Goal: Use online tool/utility: Utilize a website feature to perform a specific function

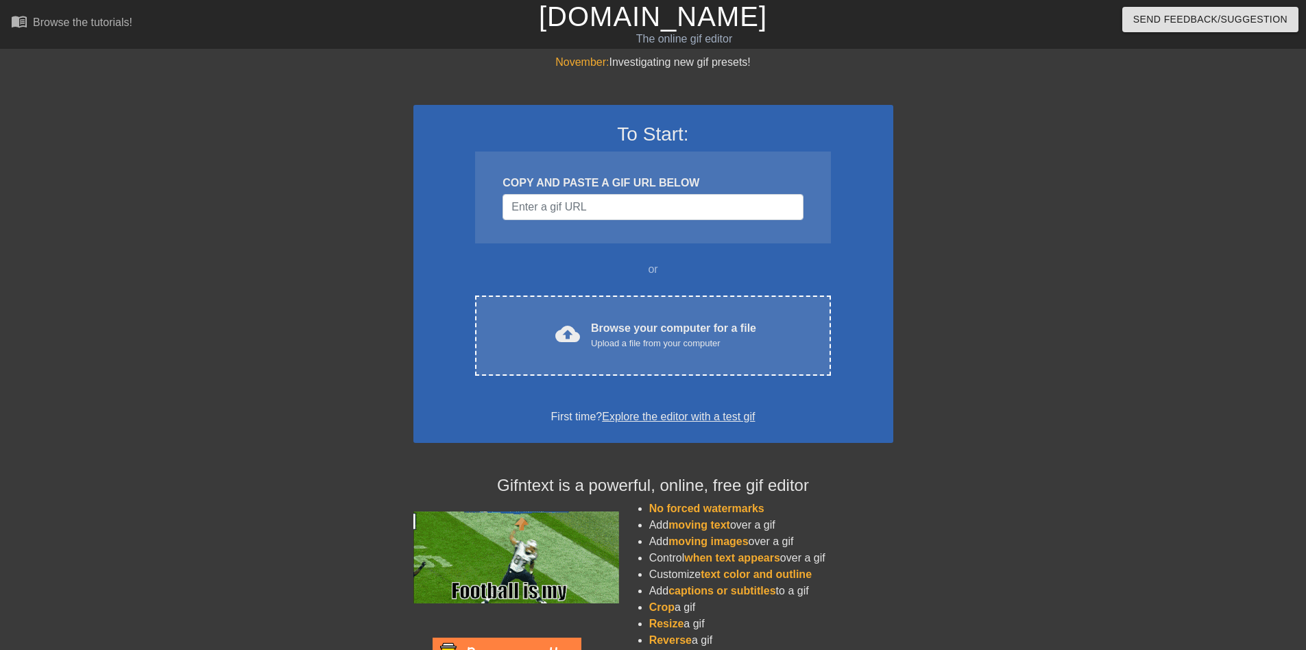
click at [546, 222] on div "COPY AND PASTE A GIF URL BELOW" at bounding box center [652, 197] width 355 height 92
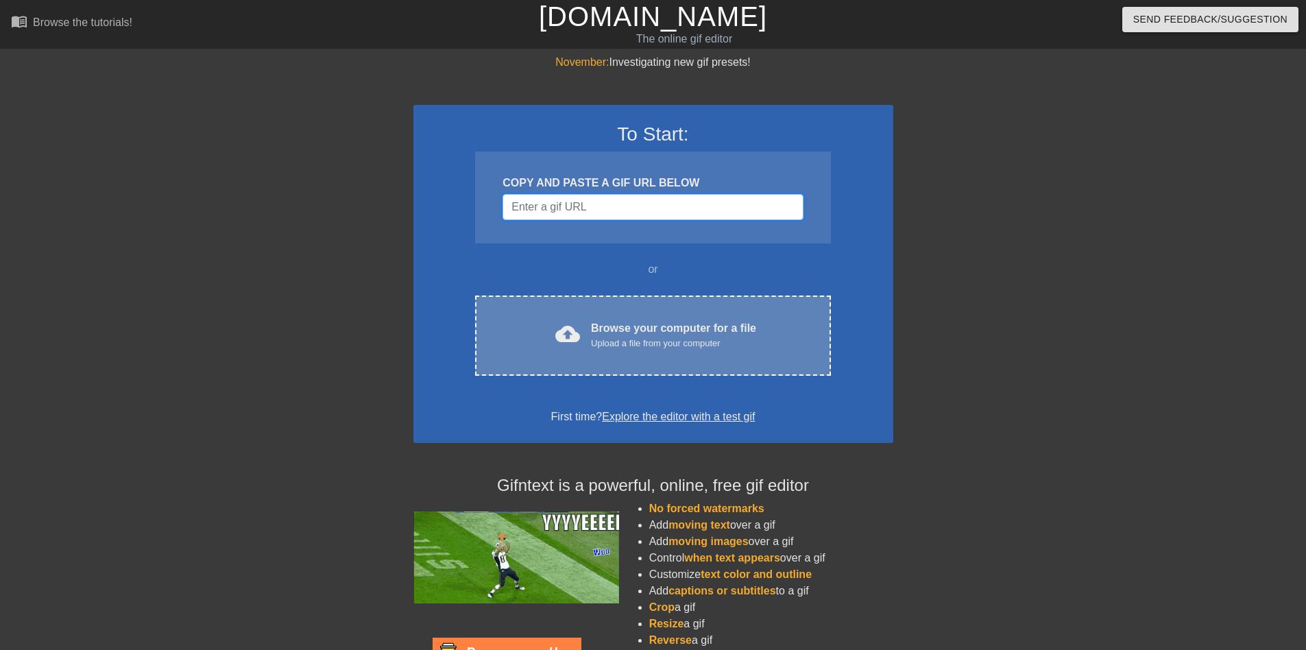
drag, startPoint x: 546, startPoint y: 216, endPoint x: 609, endPoint y: 344, distance: 142.8
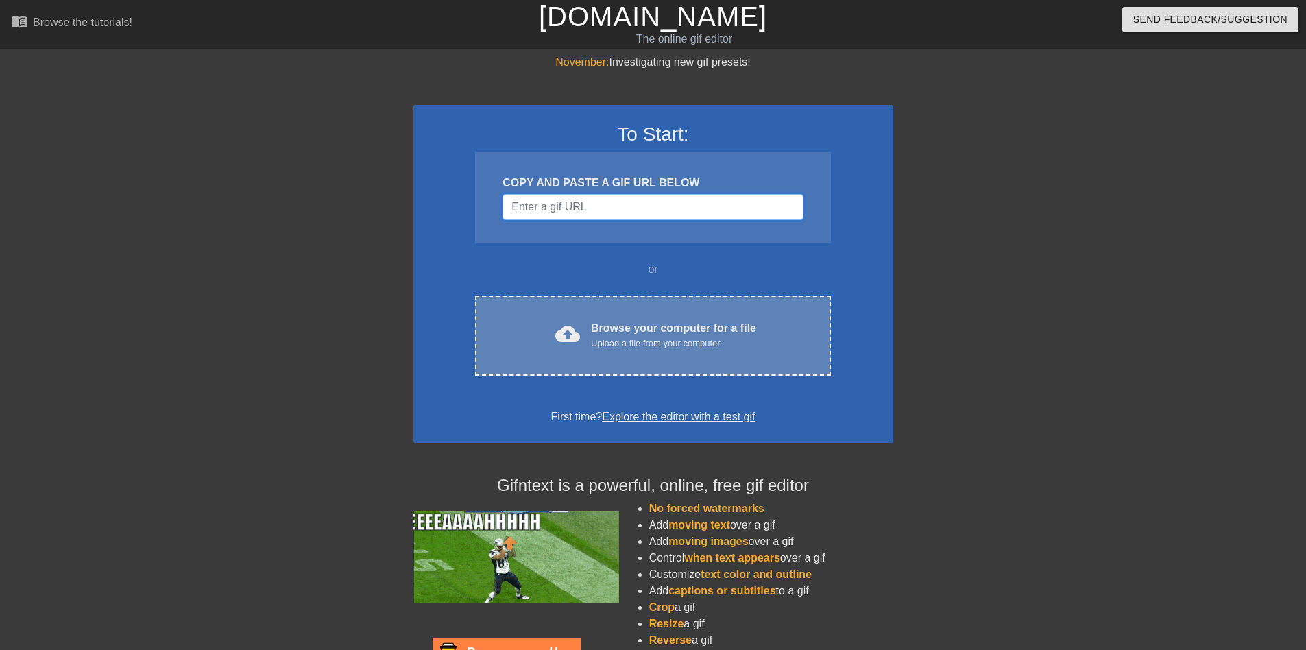
click at [548, 221] on div "COPY AND PASTE A GIF URL BELOW" at bounding box center [652, 197] width 355 height 92
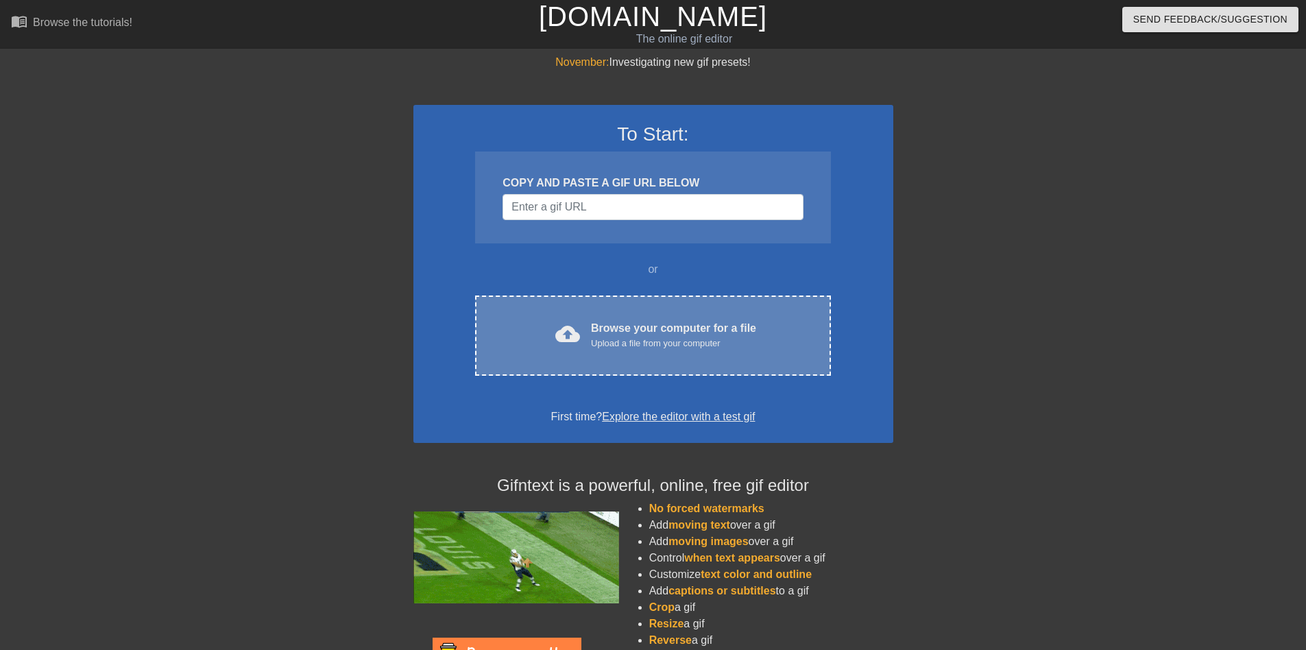
click at [609, 345] on div "Upload a file from your computer" at bounding box center [673, 344] width 165 height 14
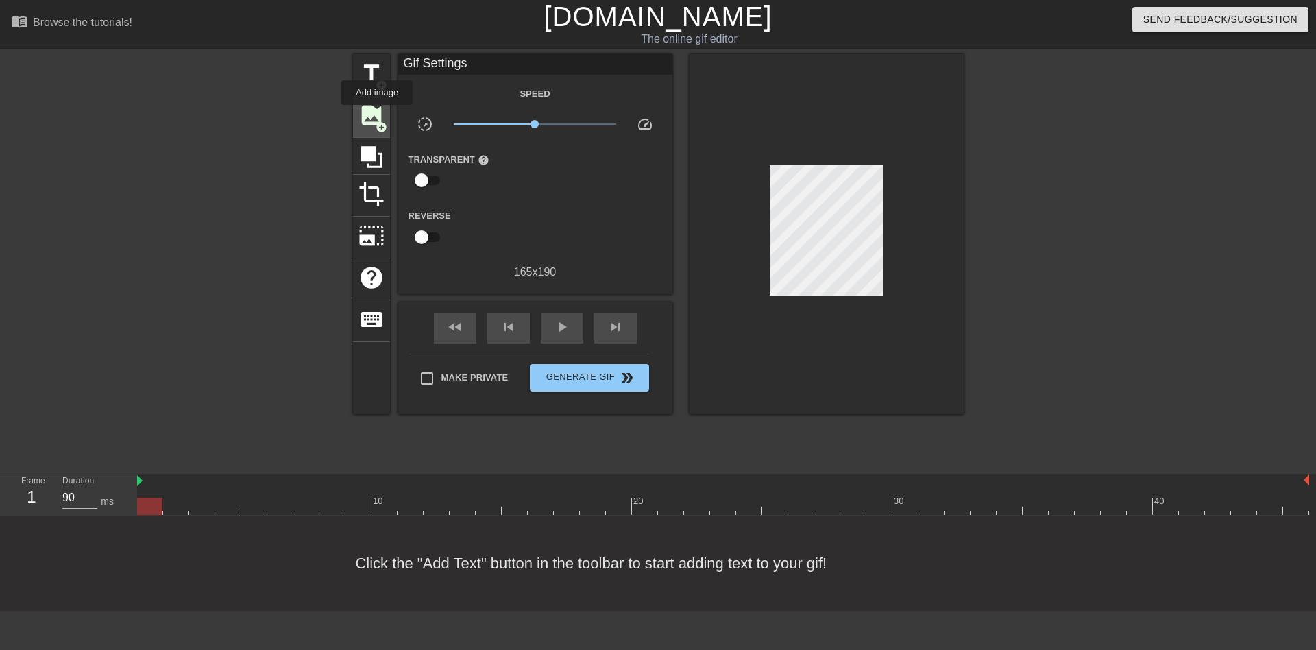
click at [377, 114] on span "image" at bounding box center [371, 115] width 26 height 26
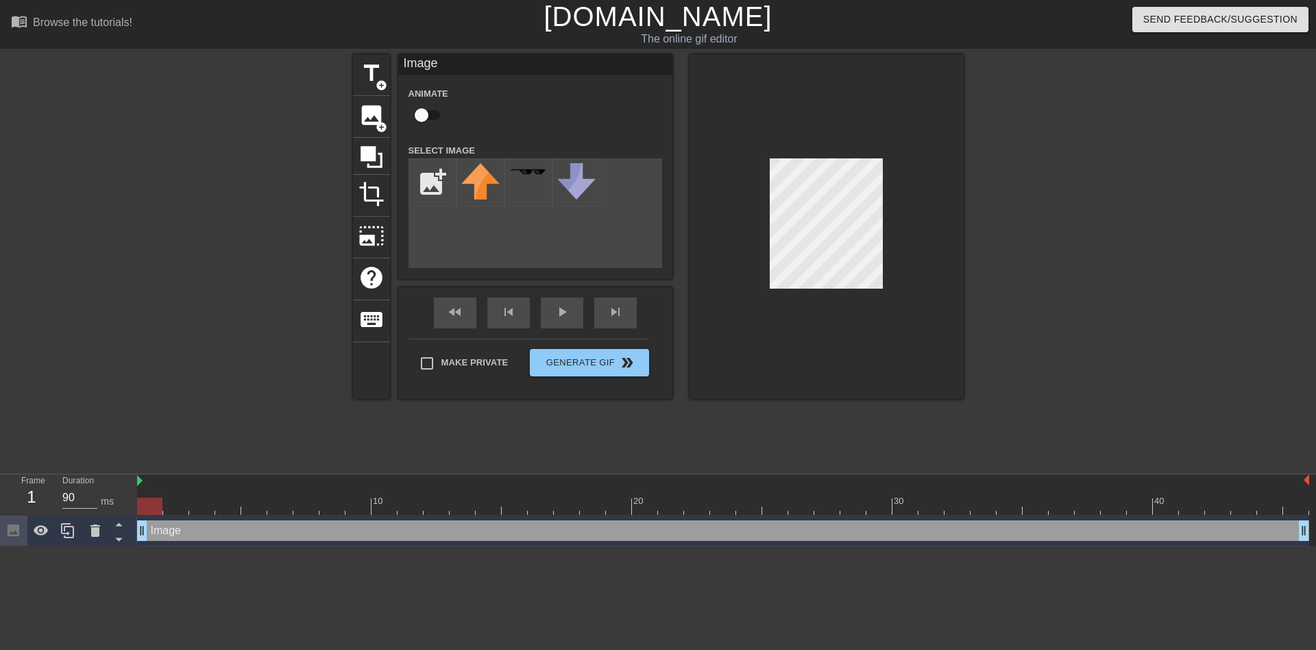
drag, startPoint x: 419, startPoint y: 112, endPoint x: 592, endPoint y: 424, distance: 357.4
click at [538, 427] on div "title add_circle image add_circle crop photo_size_select_large help keyboard Im…" at bounding box center [658, 259] width 611 height 411
click at [424, 195] on input "file" at bounding box center [432, 182] width 47 height 47
type input "C:\fakepath\test1-removebg-preview.png"
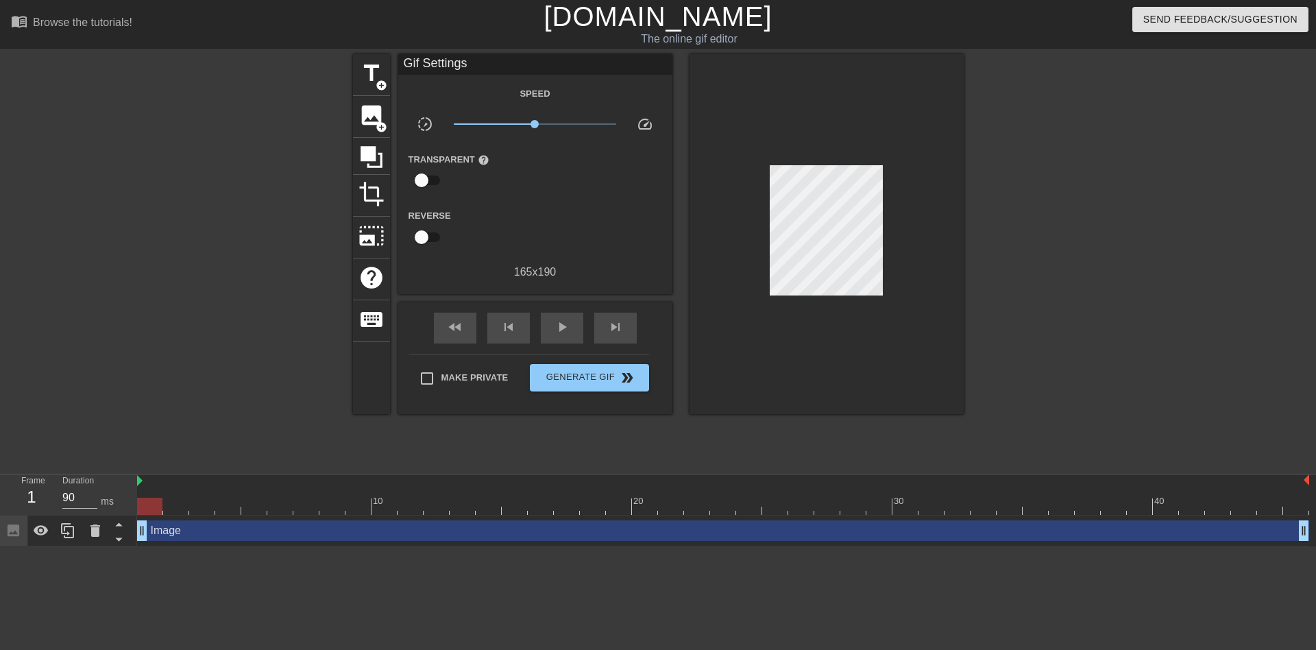
click at [765, 193] on div at bounding box center [826, 234] width 274 height 360
click at [143, 509] on div at bounding box center [149, 506] width 25 height 17
click at [158, 524] on div "Image drag_handle drag_handle" at bounding box center [723, 530] width 1172 height 21
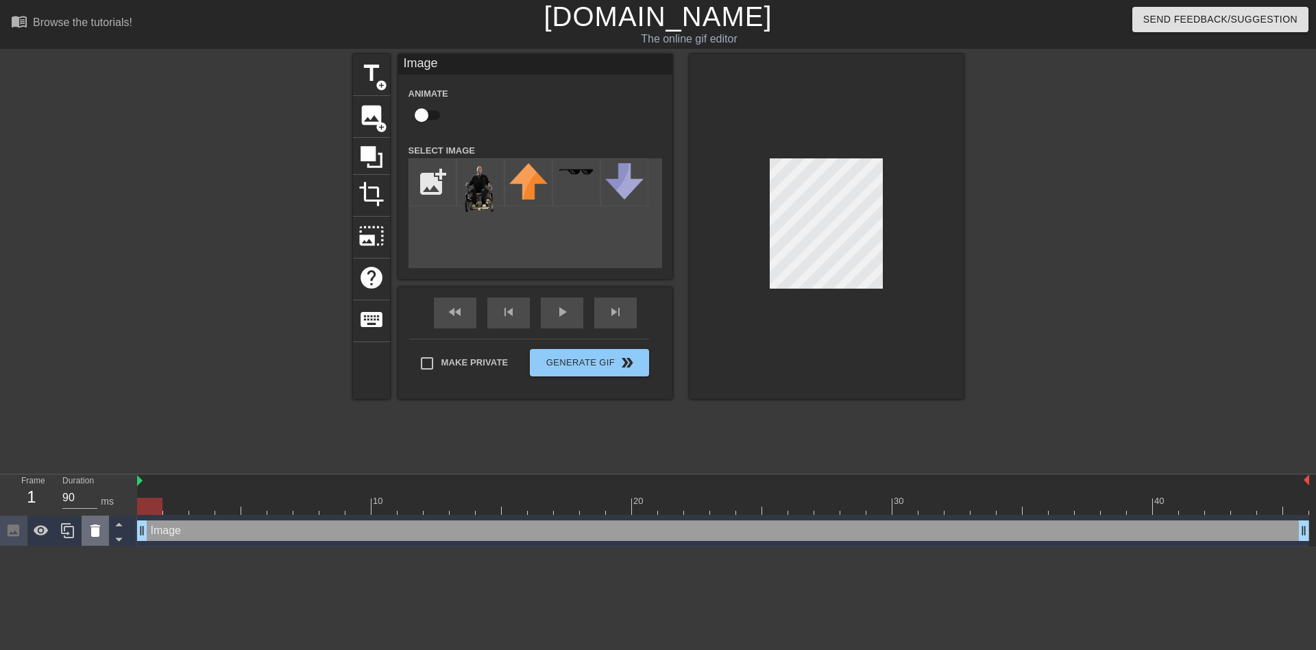
drag, startPoint x: 160, startPoint y: 526, endPoint x: 100, endPoint y: 537, distance: 60.6
click at [100, 537] on icon at bounding box center [95, 530] width 16 height 16
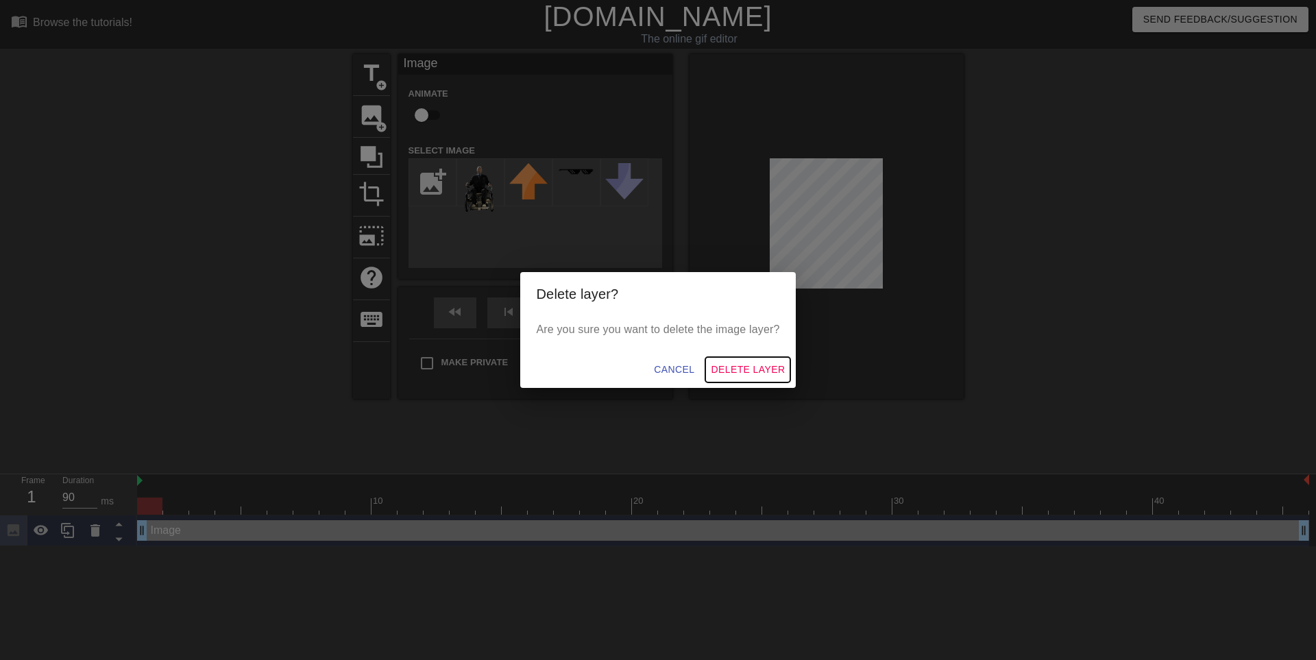
click at [764, 371] on span "Delete Layer" at bounding box center [748, 369] width 74 height 17
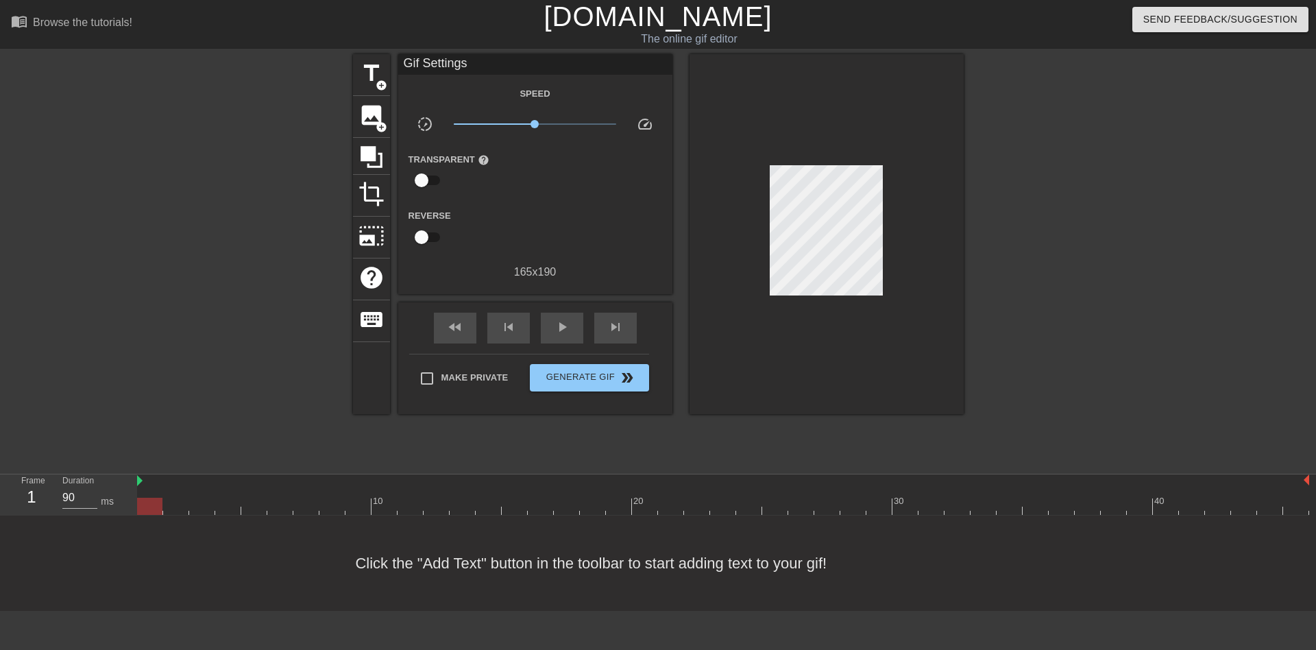
click at [157, 504] on div at bounding box center [149, 506] width 25 height 17
click at [147, 496] on div at bounding box center [150, 496] width 26 height 17
click at [376, 127] on span "add_circle" at bounding box center [382, 127] width 12 height 12
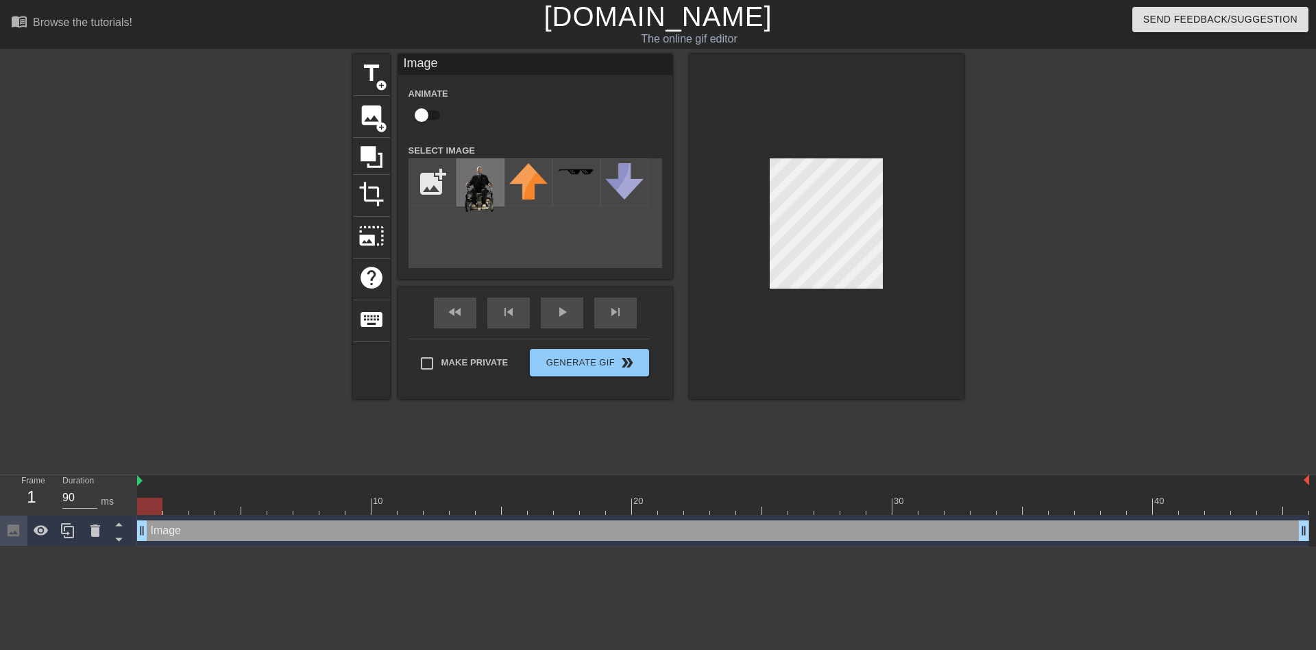
click at [472, 174] on img at bounding box center [480, 188] width 38 height 51
click at [1037, 19] on div "menu_book Browse the tutorials! [DOMAIN_NAME] The online gif editor Send Feedba…" at bounding box center [658, 273] width 1316 height 546
click at [771, 254] on div at bounding box center [826, 226] width 274 height 345
drag, startPoint x: 761, startPoint y: 258, endPoint x: 826, endPoint y: 362, distance: 122.3
click at [826, 362] on div at bounding box center [826, 226] width 274 height 345
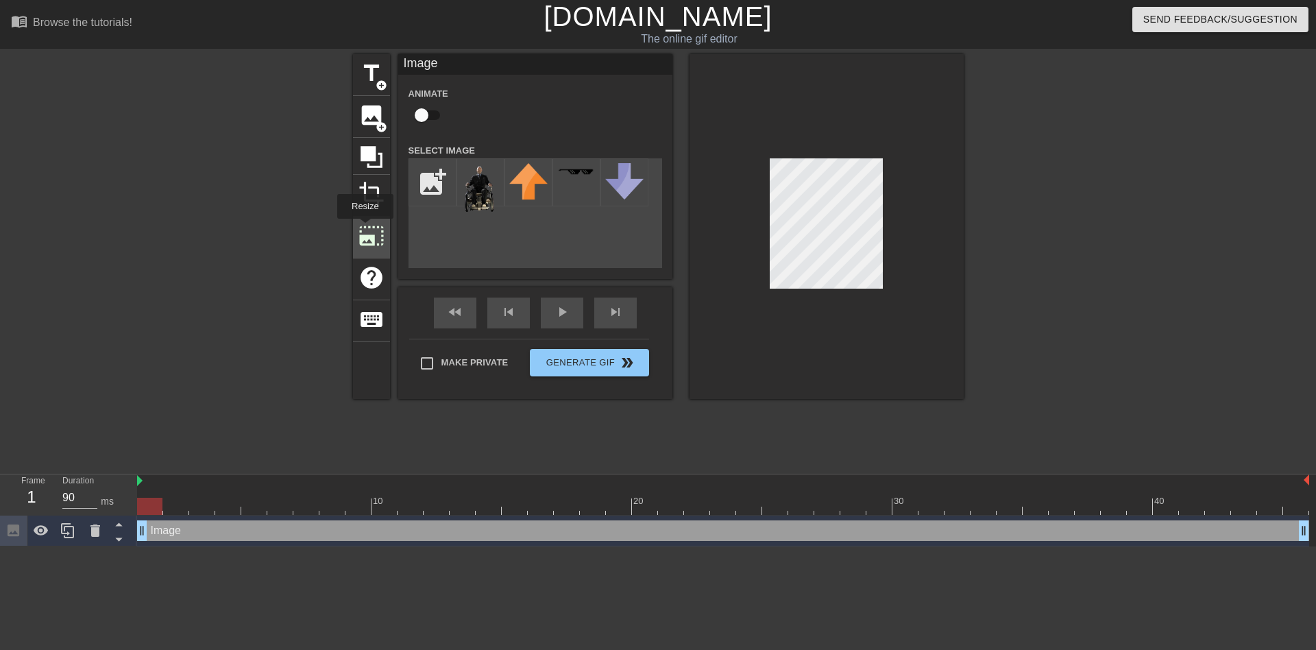
click at [364, 228] on span "photo_size_select_large" at bounding box center [371, 236] width 26 height 26
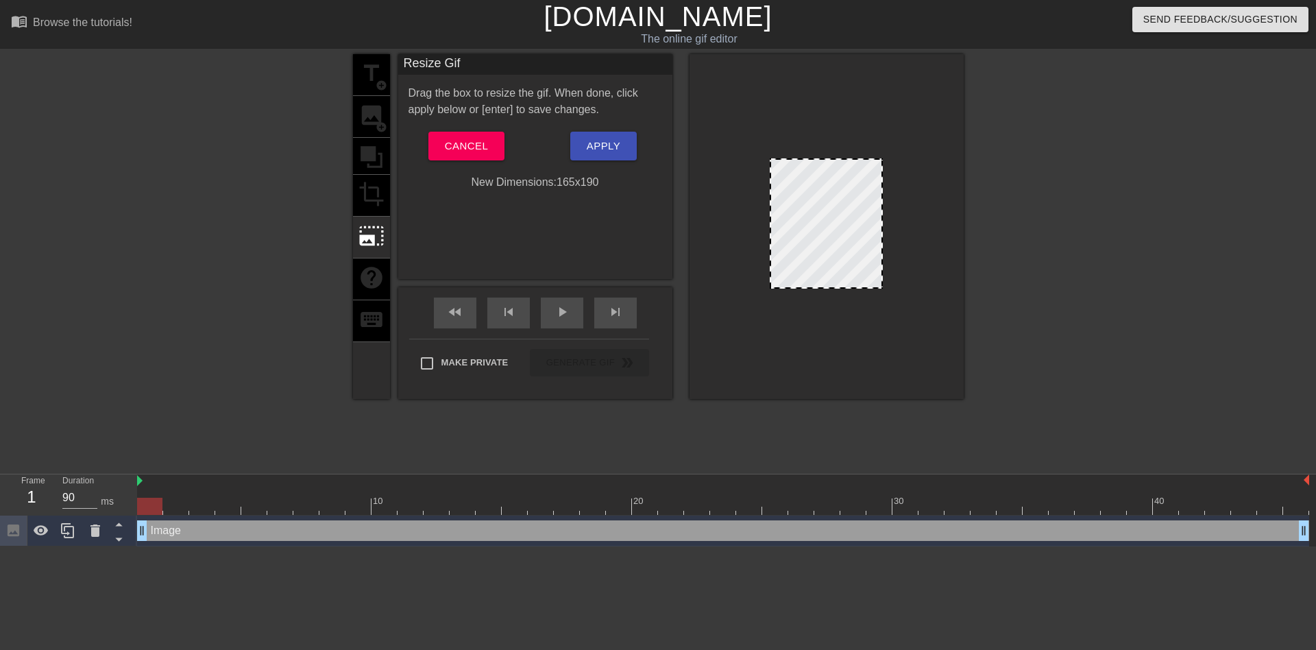
click at [380, 187] on div "title add_circle image add_circle crop photo_size_select_large help keyboard" at bounding box center [371, 226] width 37 height 345
click at [467, 144] on span "Cancel" at bounding box center [466, 146] width 43 height 18
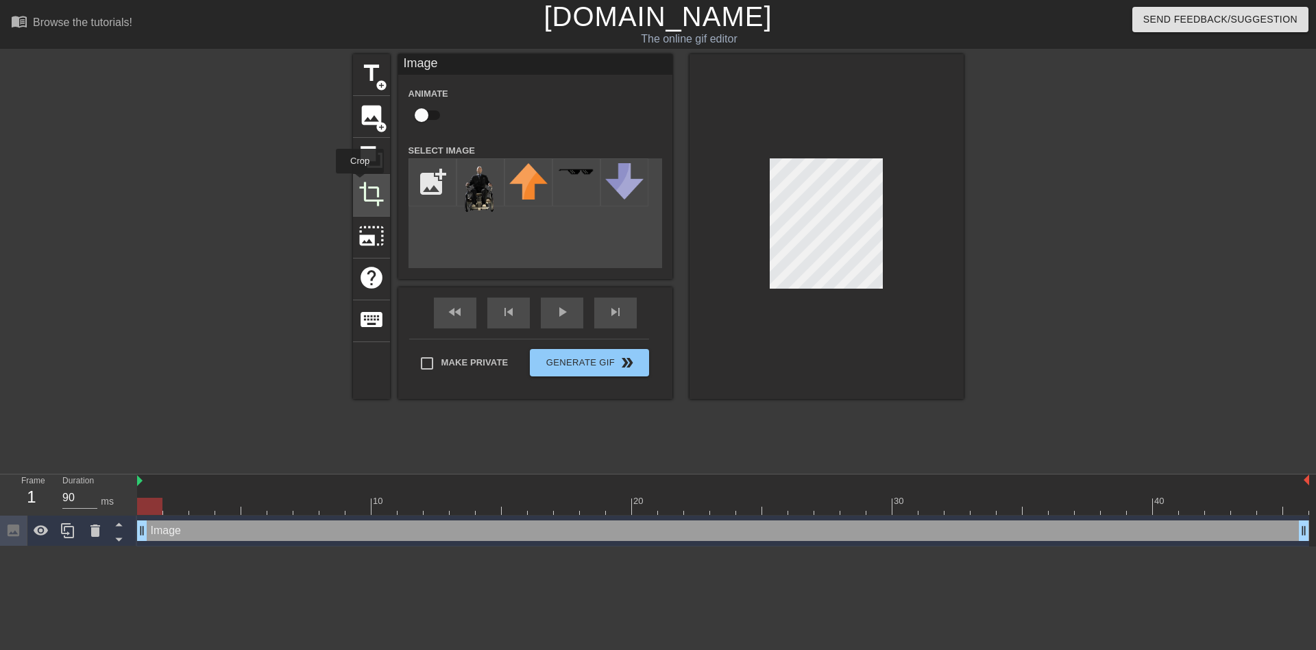
click at [360, 183] on span "crop" at bounding box center [371, 194] width 26 height 26
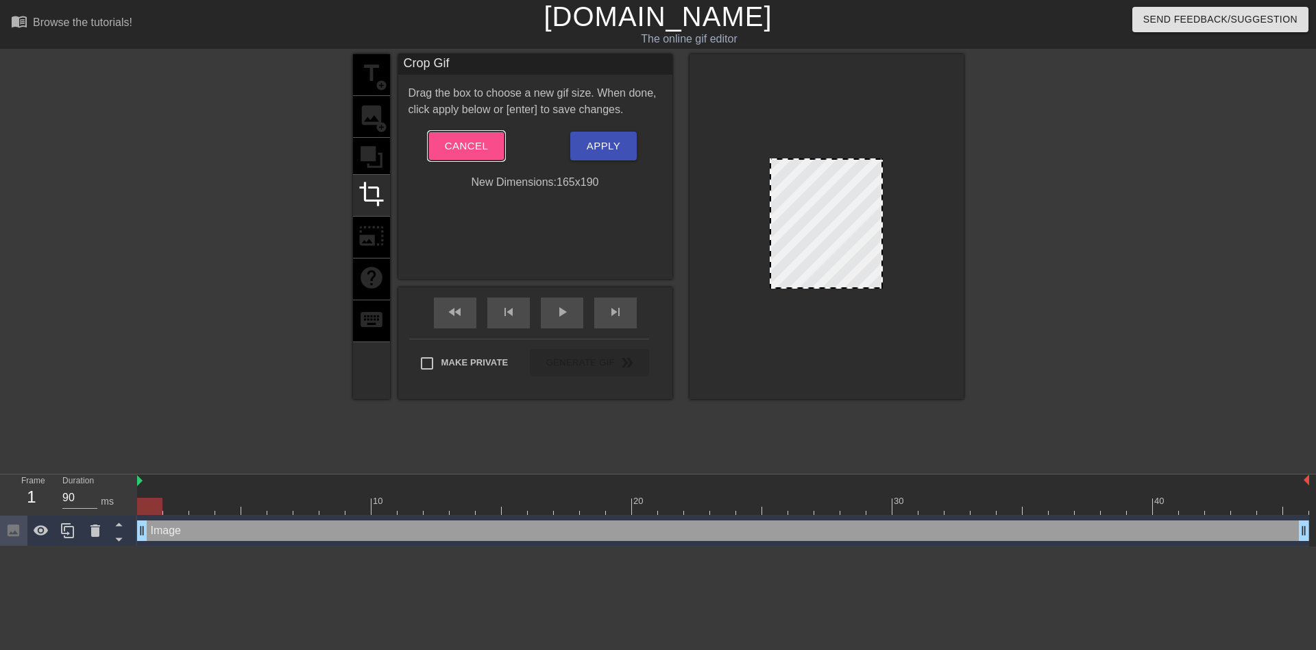
click at [439, 141] on button "Cancel" at bounding box center [466, 146] width 76 height 29
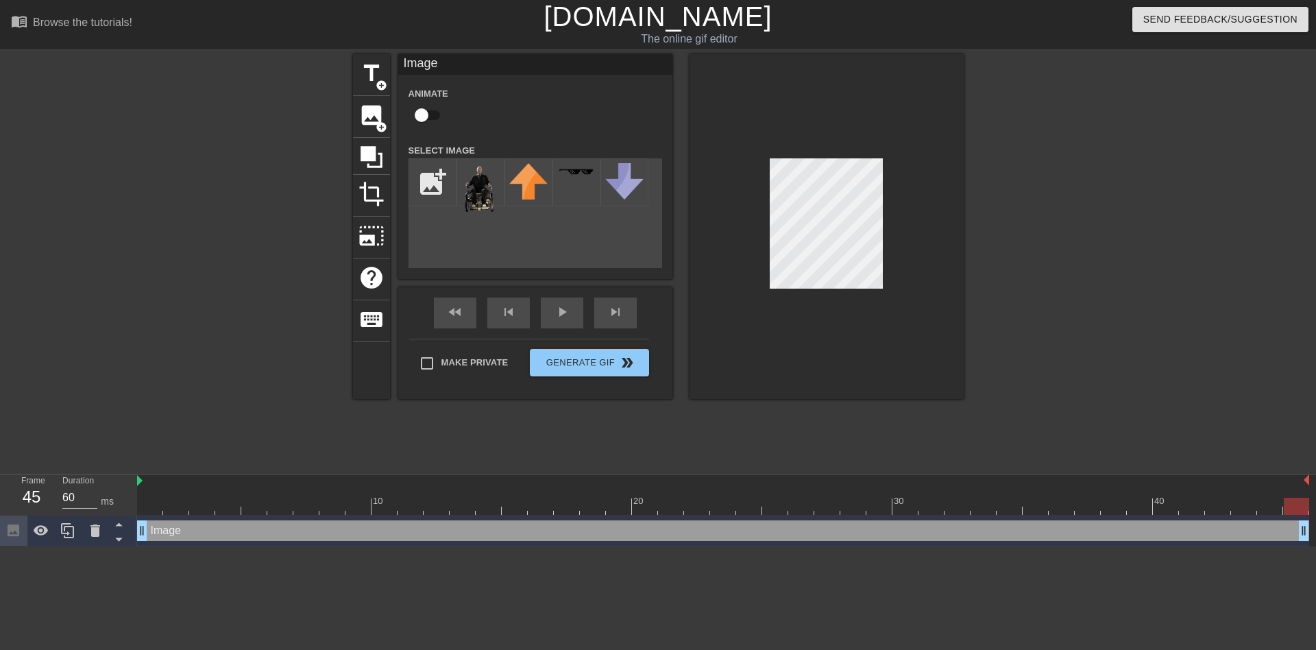
type input "90"
drag, startPoint x: 162, startPoint y: 502, endPoint x: 0, endPoint y: 445, distance: 171.7
click at [0, 445] on div "menu_book Browse the tutorials! [DOMAIN_NAME] The online gif editor Send Feedba…" at bounding box center [658, 273] width 1316 height 546
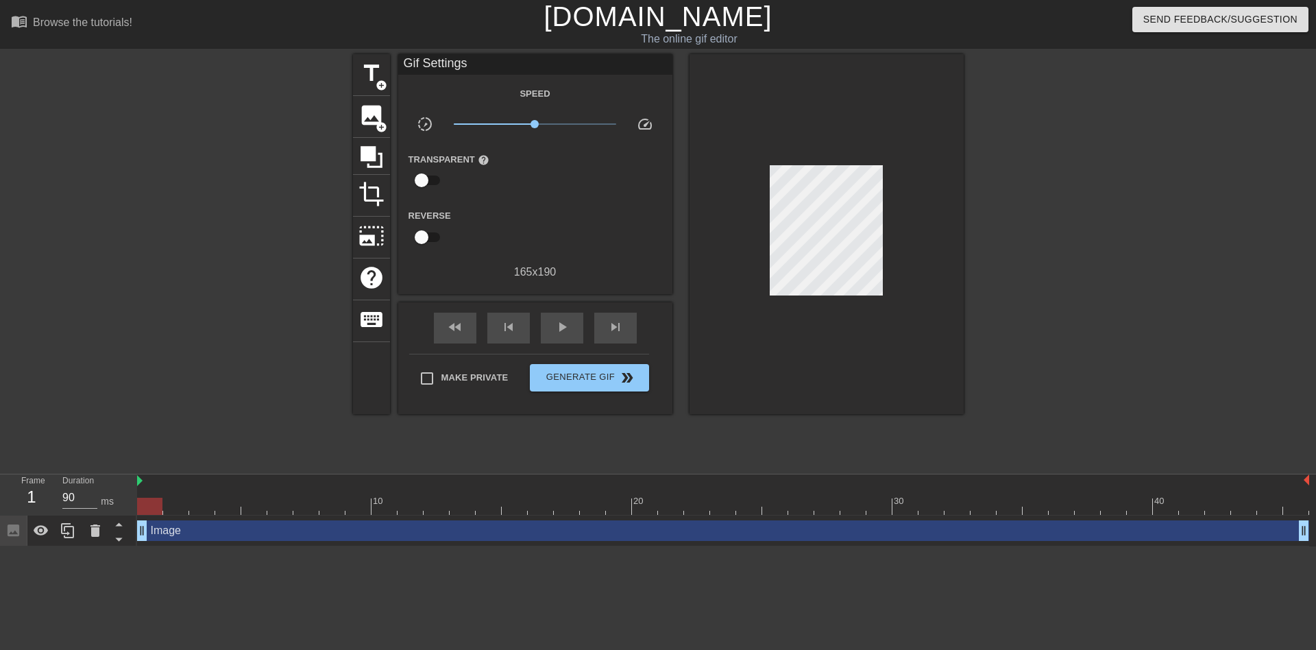
click at [178, 527] on div "Image drag_handle drag_handle" at bounding box center [723, 530] width 1172 height 21
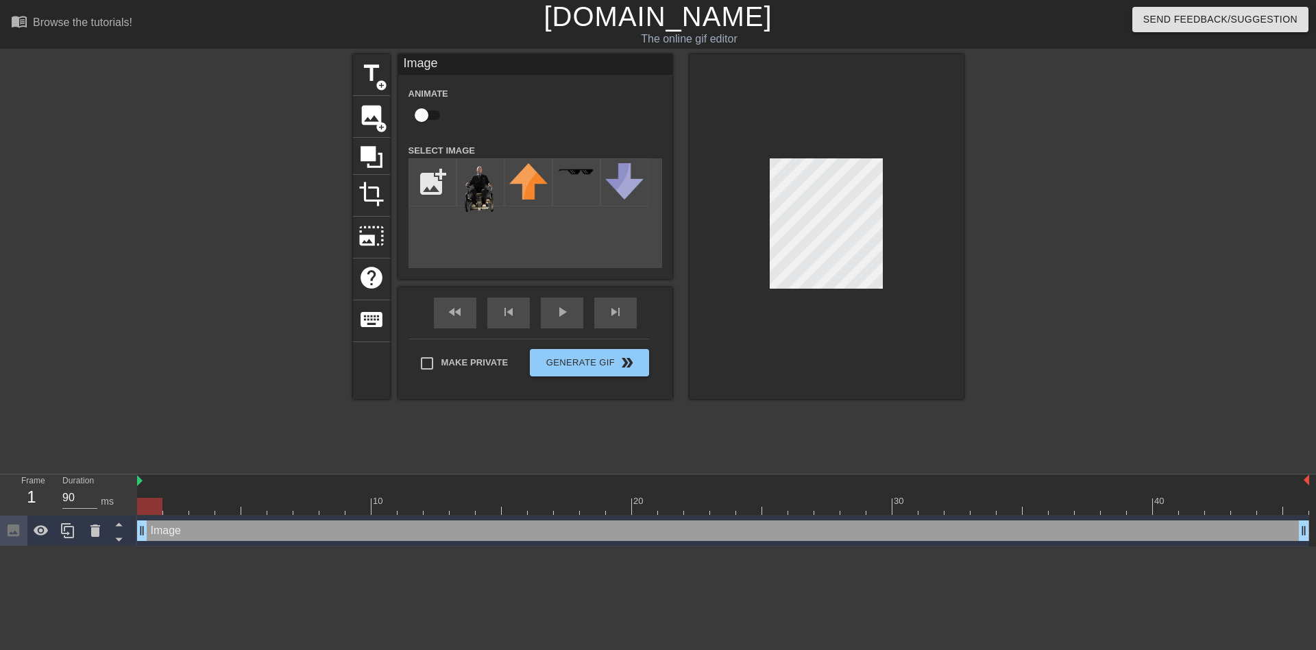
click at [152, 503] on div at bounding box center [149, 506] width 25 height 17
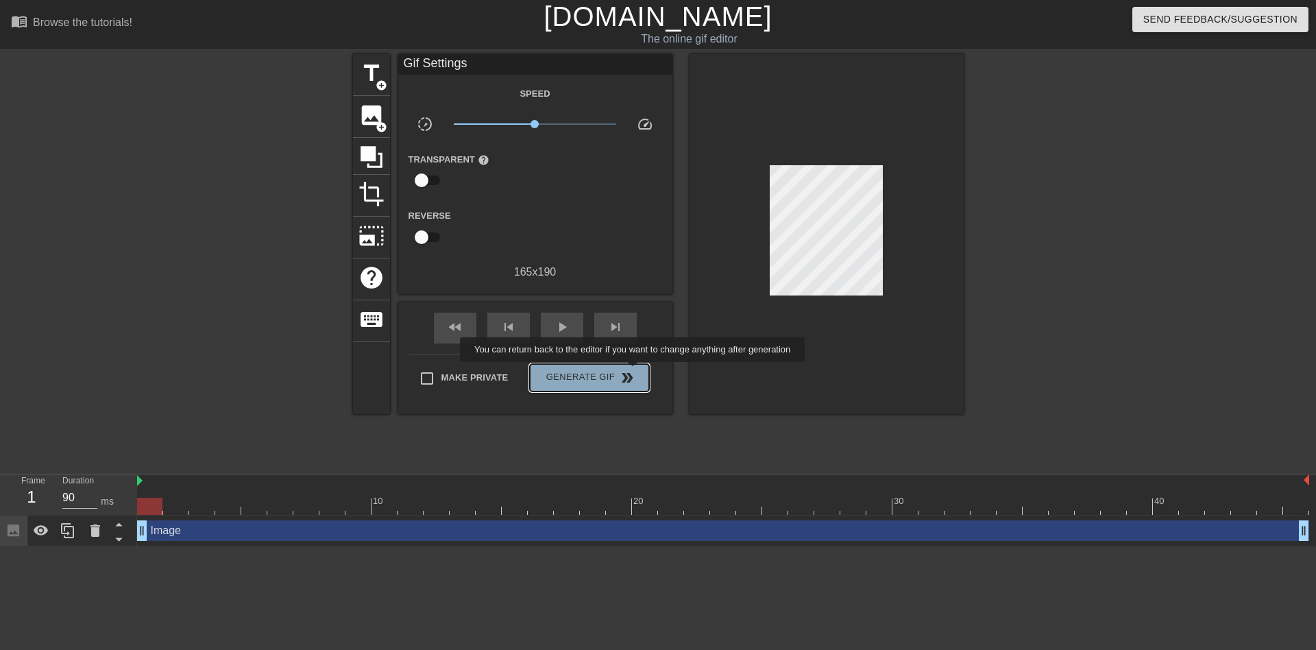
click at [634, 371] on button "Generate Gif double_arrow" at bounding box center [589, 377] width 119 height 27
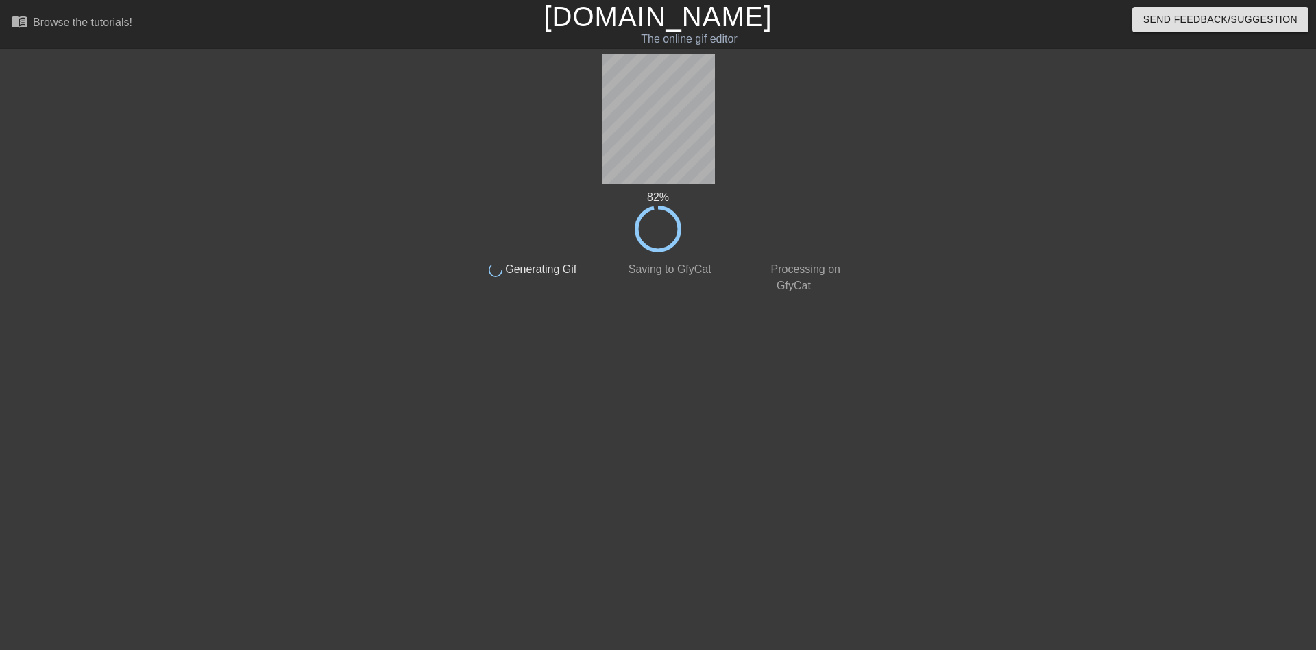
drag, startPoint x: 590, startPoint y: 349, endPoint x: 563, endPoint y: 340, distance: 28.2
click at [563, 340] on div "82 % done Generating Gif done Saving to GfyCat done Processing on GfyCat title …" at bounding box center [658, 259] width 387 height 411
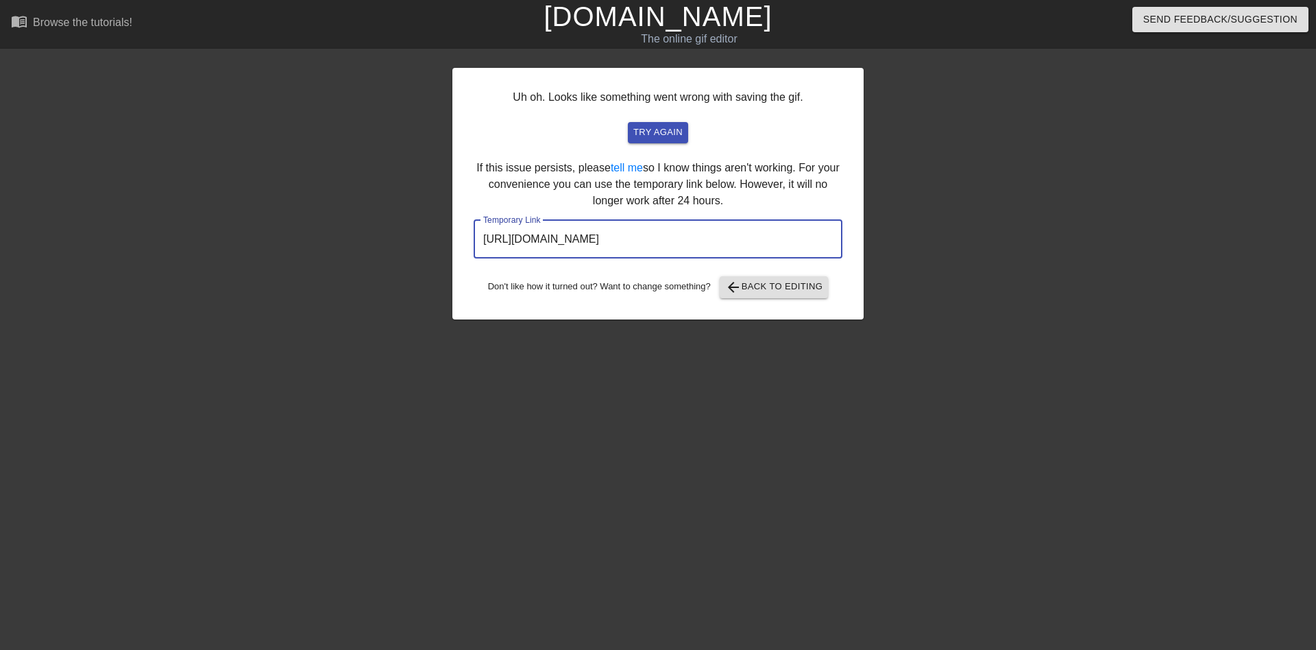
drag, startPoint x: 769, startPoint y: 241, endPoint x: 450, endPoint y: 223, distance: 319.2
click at [451, 224] on div "Uh oh. Looks like something went wrong with saving the gif. try again If this i…" at bounding box center [658, 259] width 1316 height 411
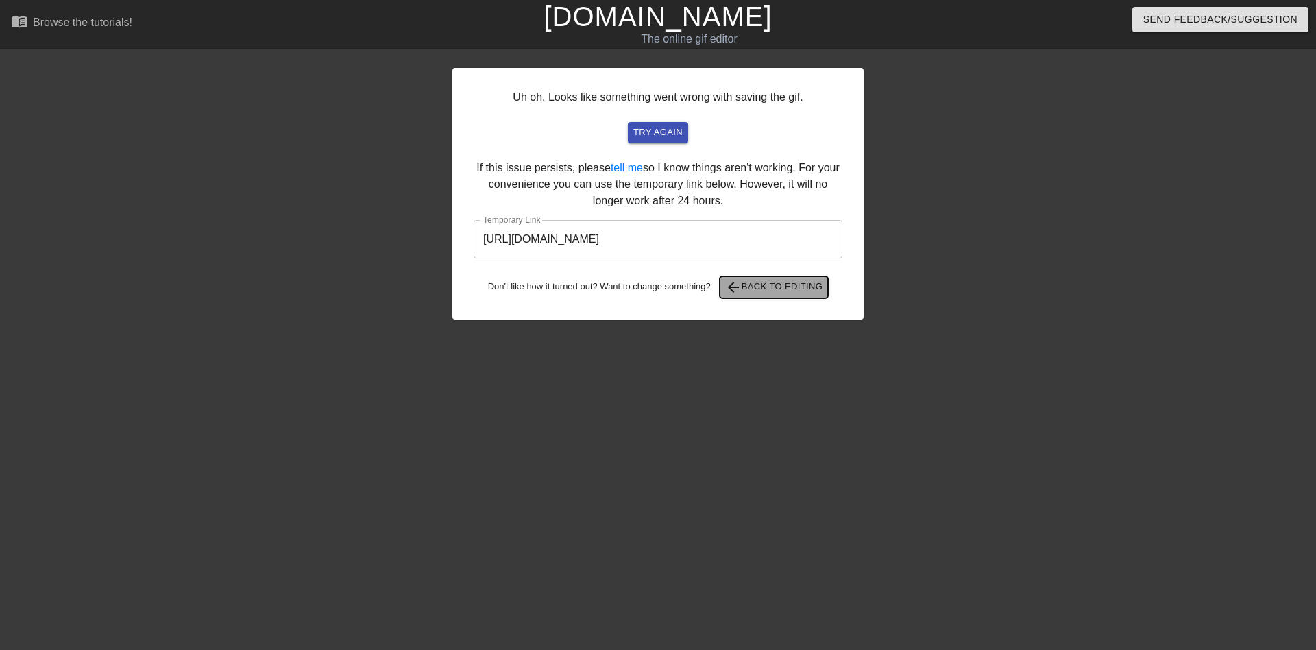
click at [770, 281] on span "arrow_back Back to Editing" at bounding box center [774, 287] width 98 height 16
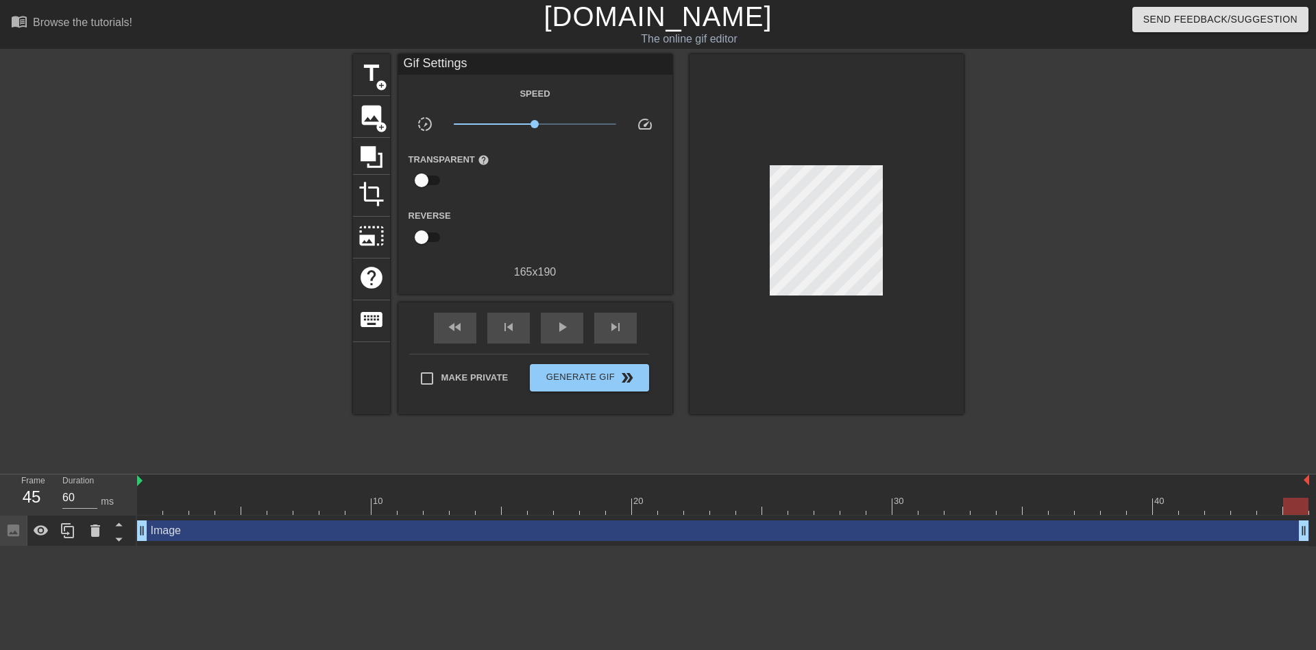
click at [171, 517] on div "Image drag_handle drag_handle" at bounding box center [723, 530] width 1172 height 31
click at [172, 527] on div "Image drag_handle drag_handle" at bounding box center [723, 530] width 1172 height 21
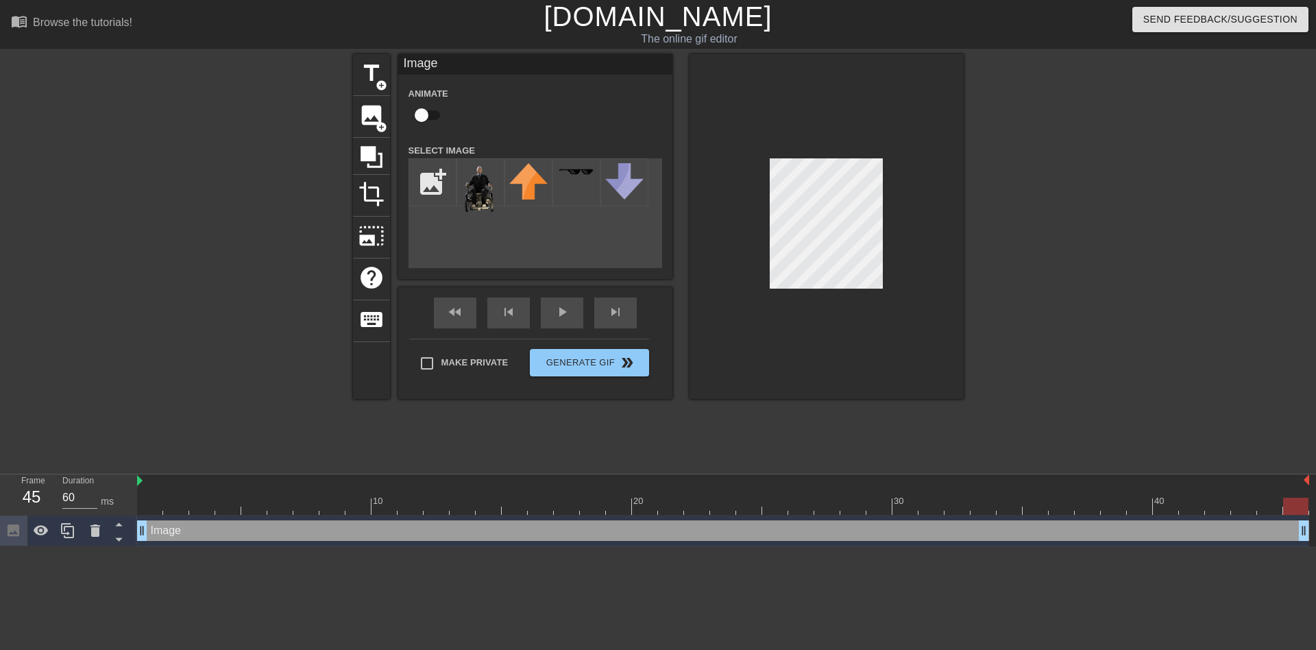
click at [289, 300] on div at bounding box center [234, 259] width 206 height 411
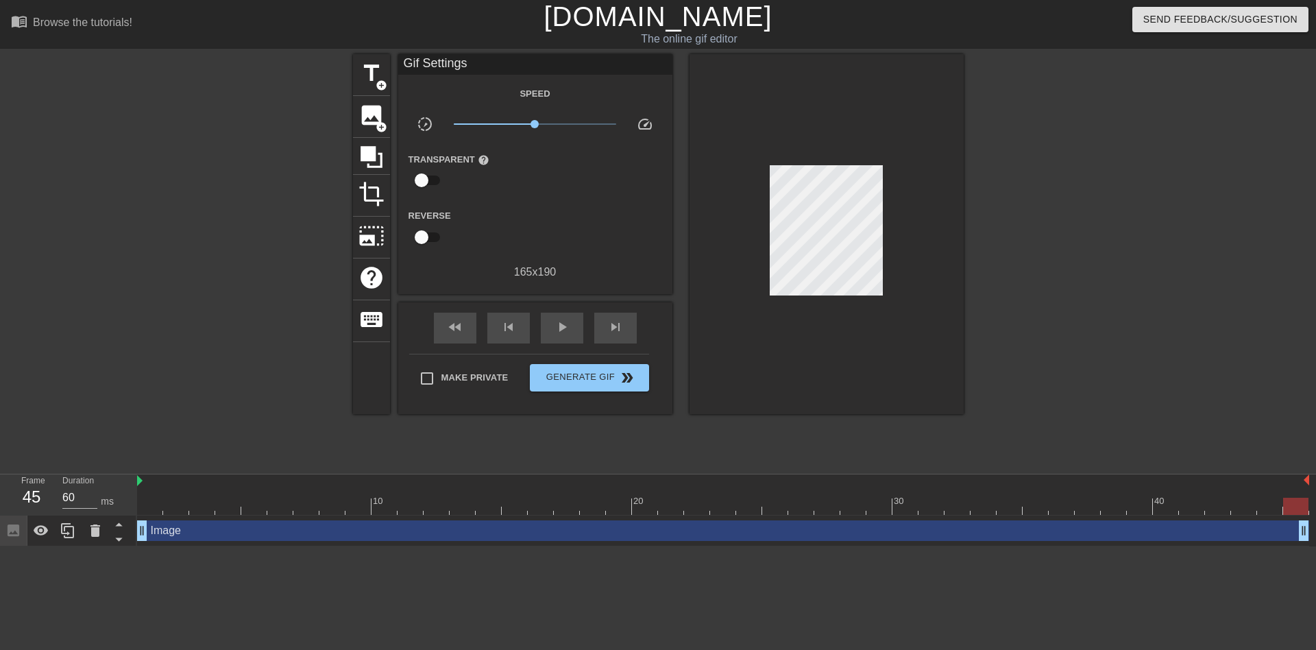
click at [192, 536] on div "Image drag_handle drag_handle" at bounding box center [723, 530] width 1172 height 21
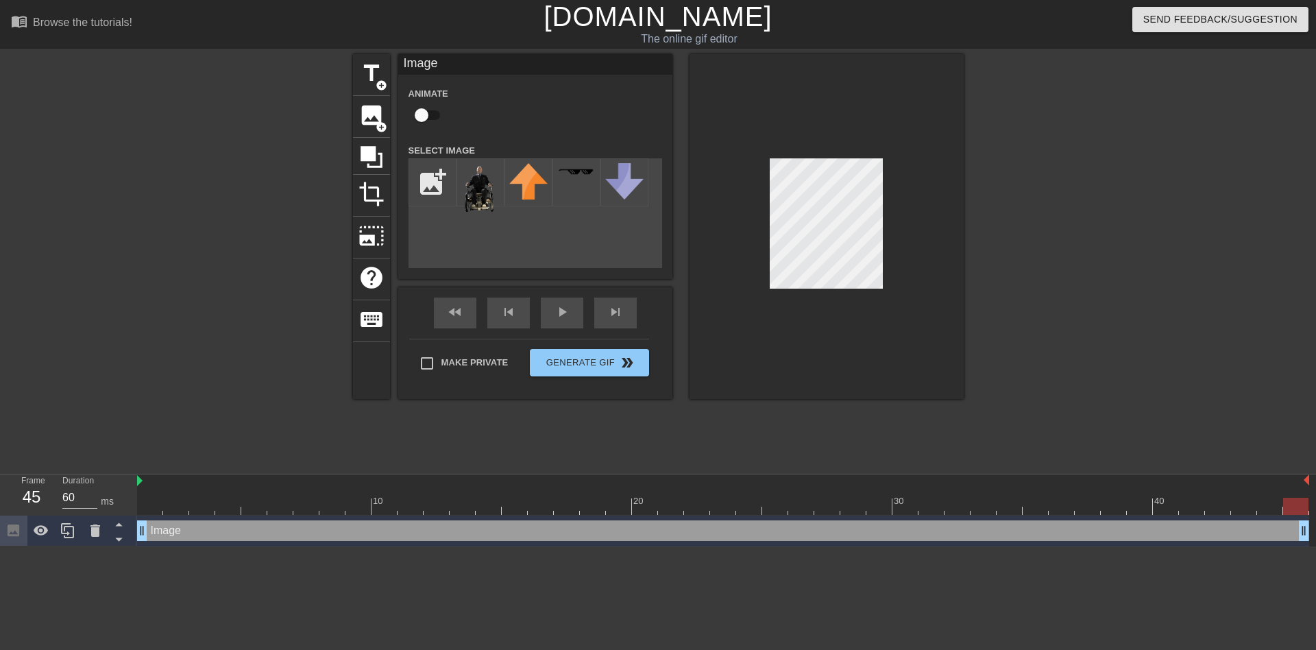
click at [204, 376] on div at bounding box center [234, 259] width 206 height 411
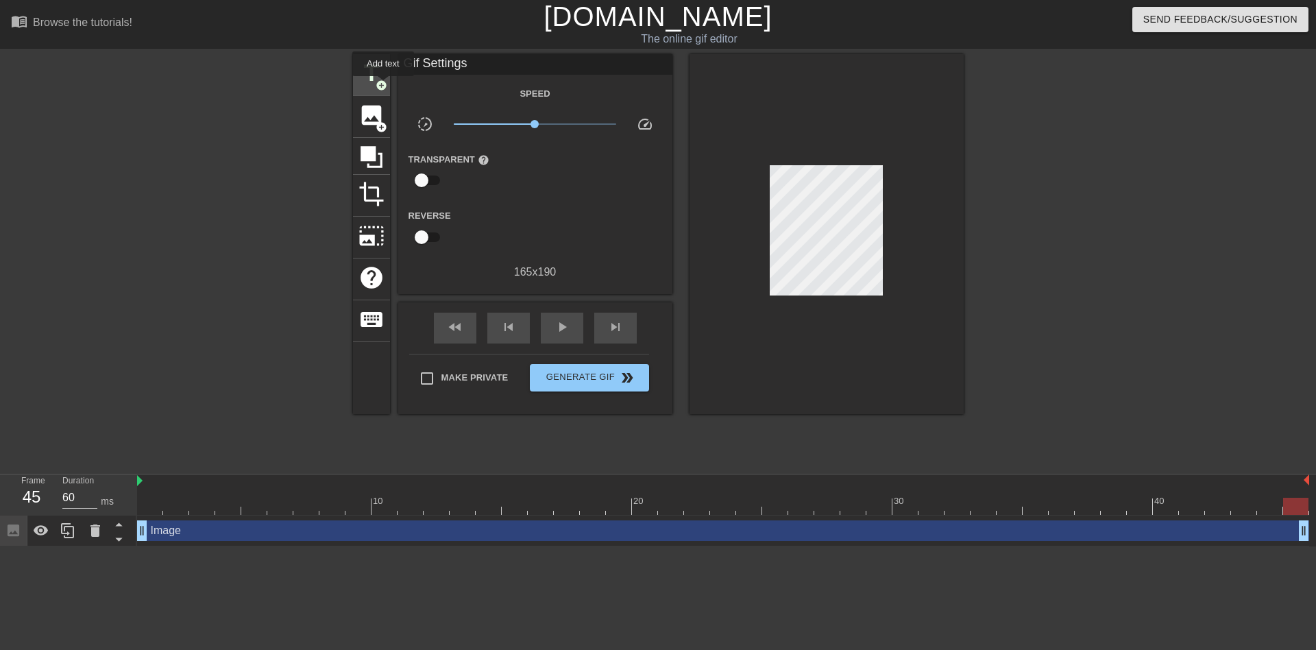
click at [383, 86] on span "add_circle" at bounding box center [382, 86] width 12 height 12
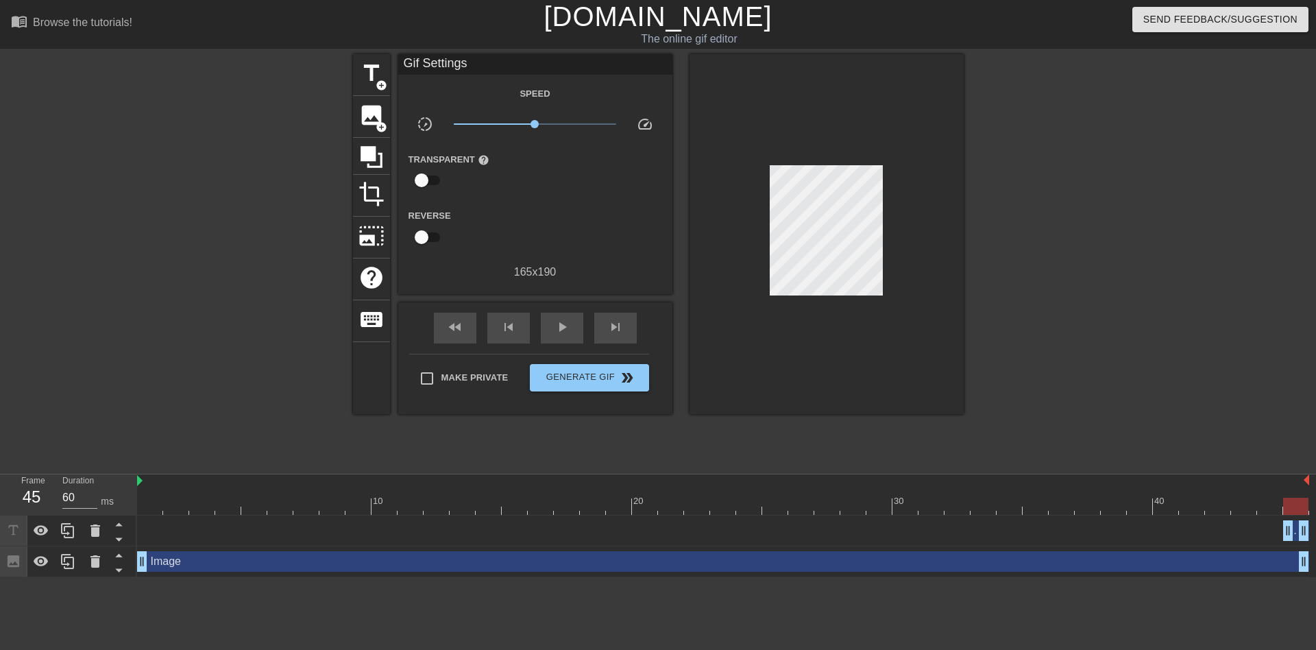
click at [171, 537] on div "New text 2 drag_handle drag_handle" at bounding box center [723, 530] width 1172 height 21
drag, startPoint x: 171, startPoint y: 537, endPoint x: 164, endPoint y: 420, distance: 116.8
click at [164, 422] on div at bounding box center [234, 259] width 206 height 411
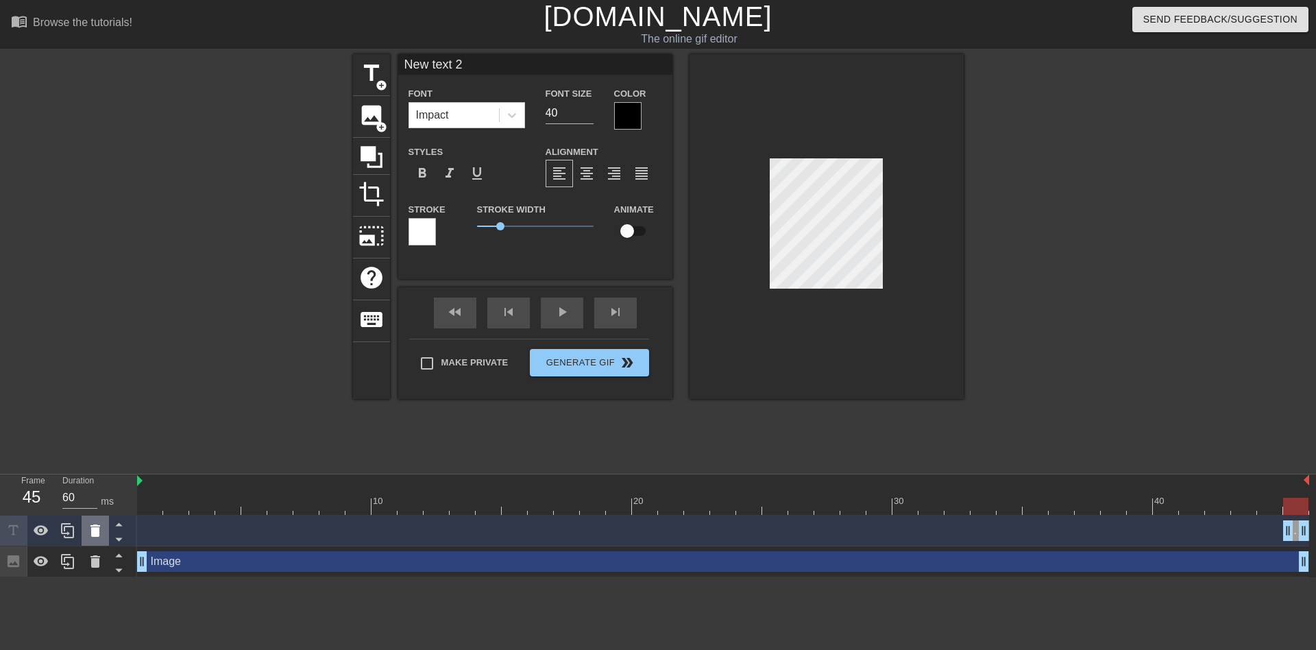
click at [100, 530] on icon at bounding box center [95, 530] width 16 height 16
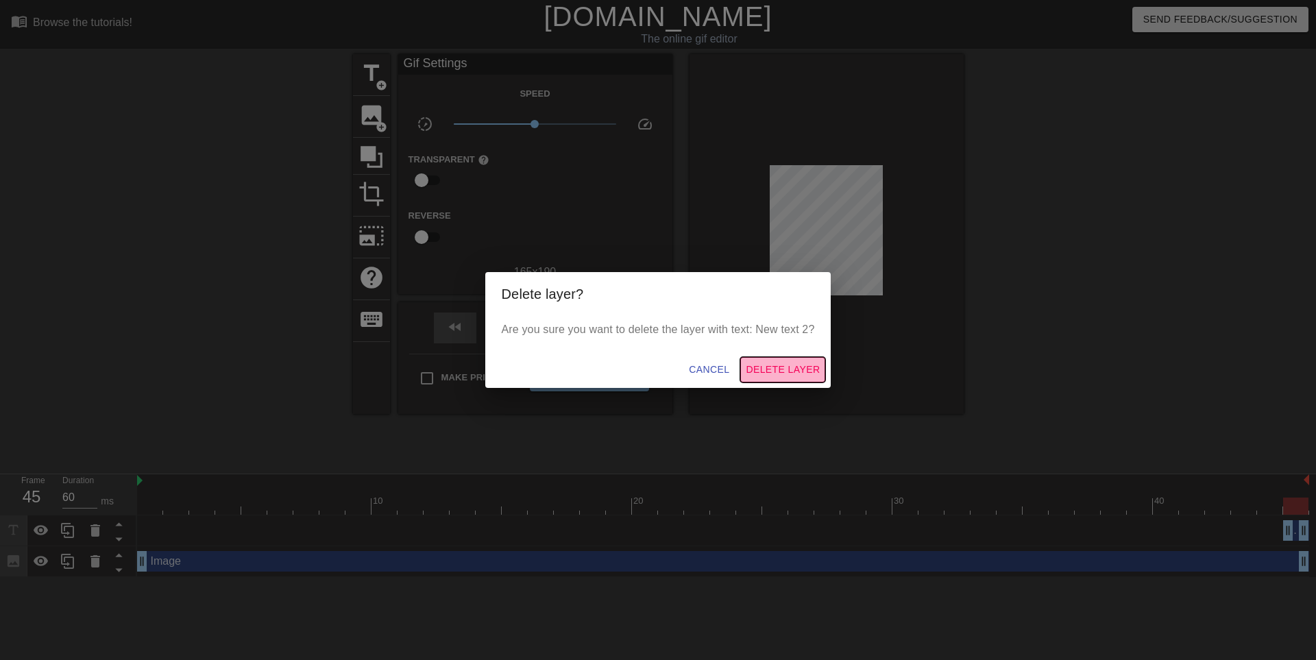
click at [768, 372] on span "Delete Layer" at bounding box center [783, 369] width 74 height 17
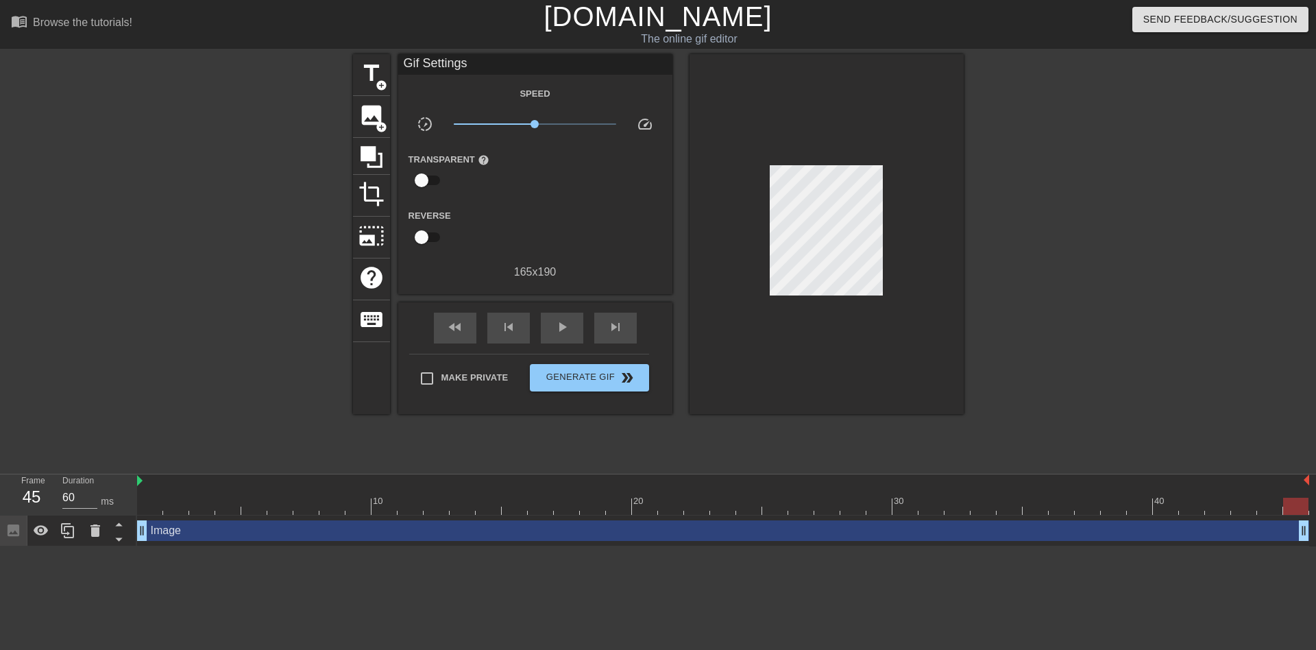
click at [133, 506] on div "Duration 60 ms" at bounding box center [93, 494] width 82 height 40
click at [361, 323] on span "keyboard" at bounding box center [371, 319] width 26 height 26
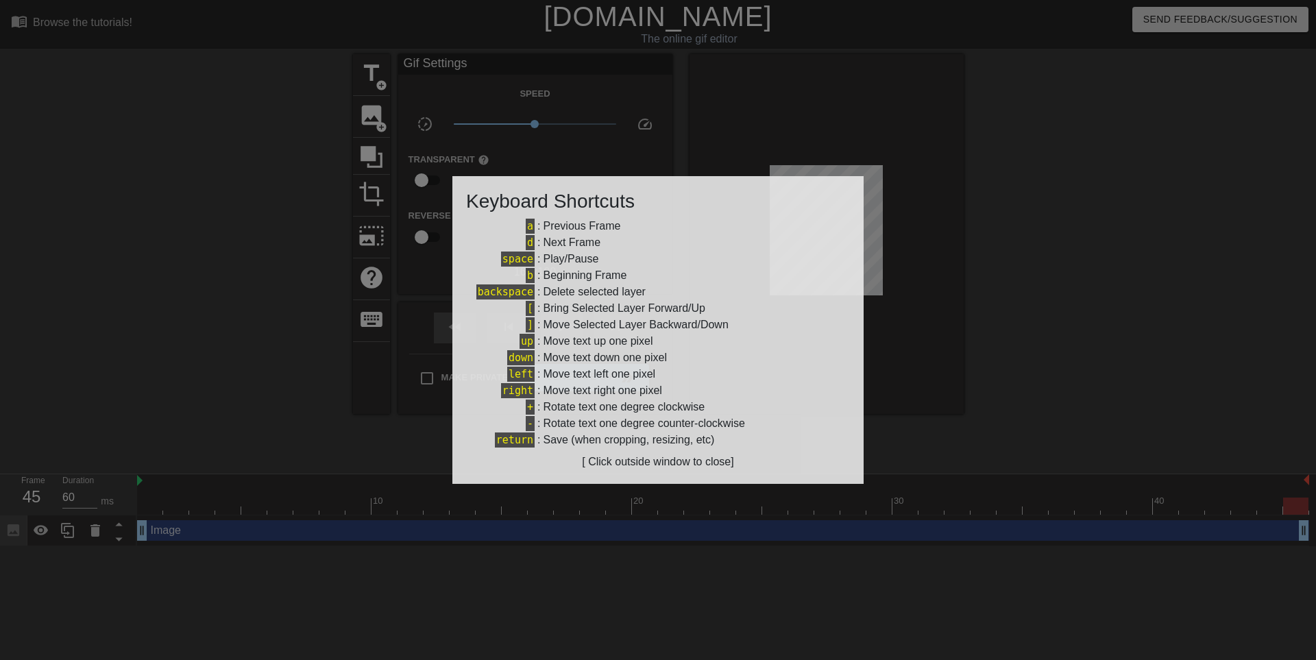
click at [689, 81] on div at bounding box center [658, 330] width 1316 height 660
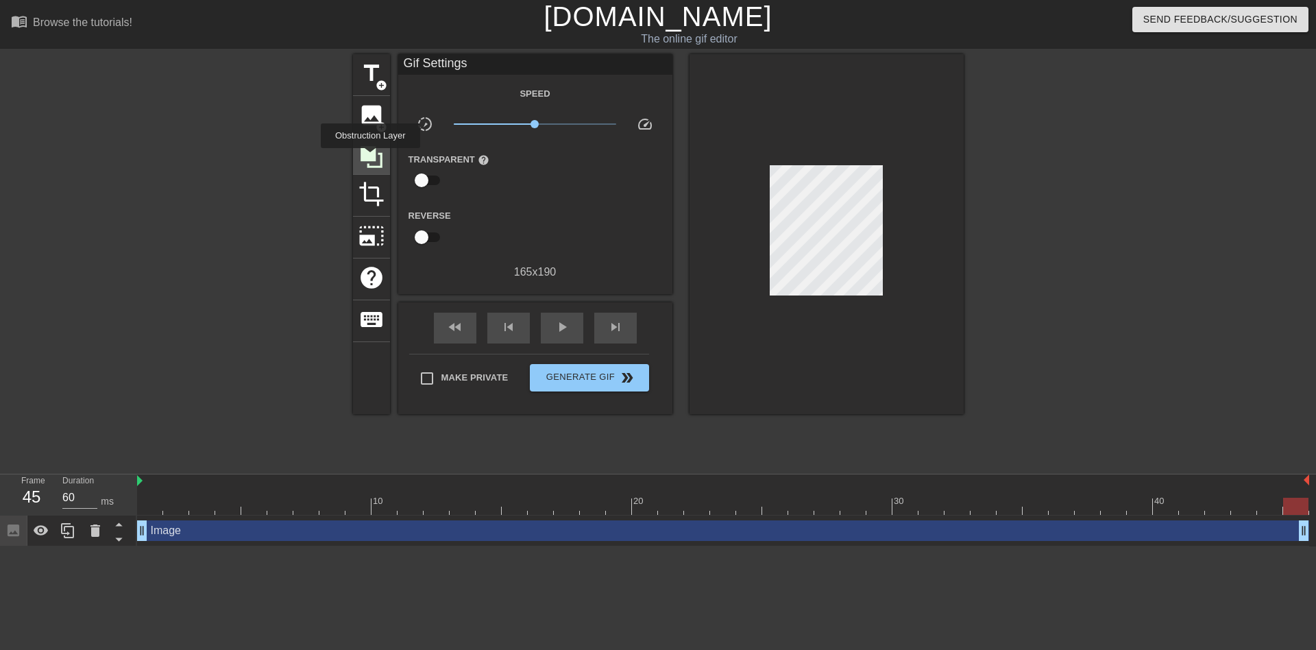
click at [370, 158] on icon at bounding box center [372, 157] width 22 height 22
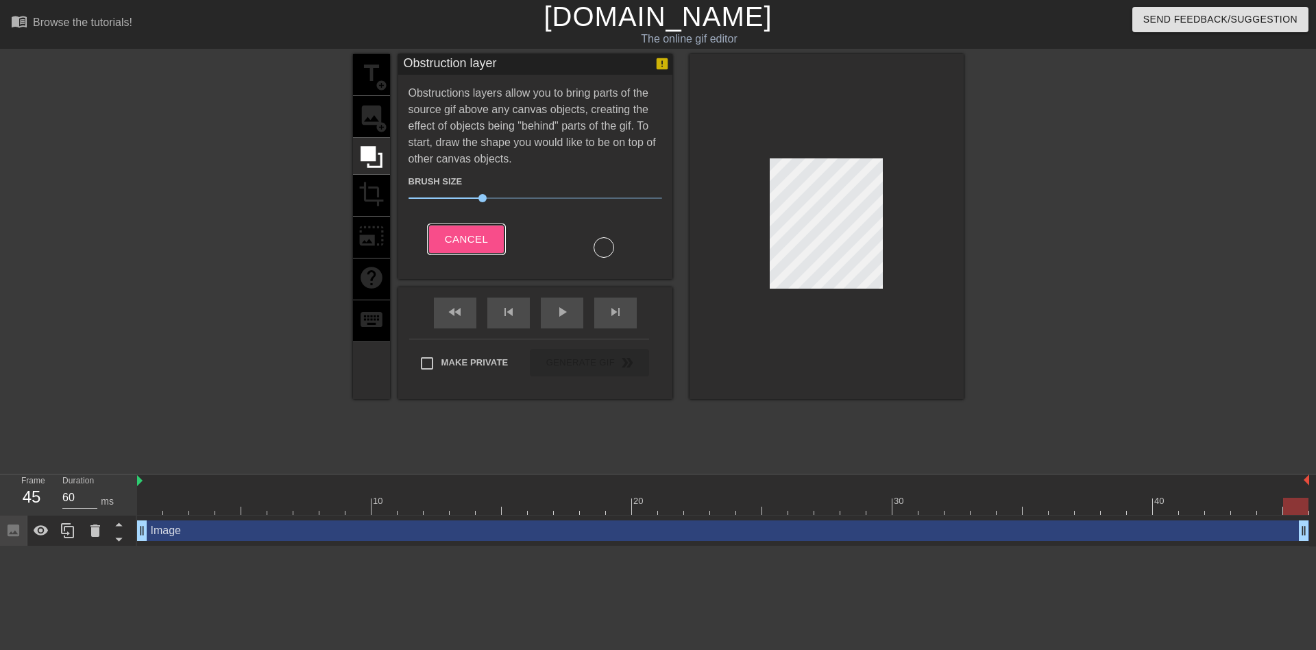
click at [496, 233] on button "Cancel" at bounding box center [466, 239] width 76 height 29
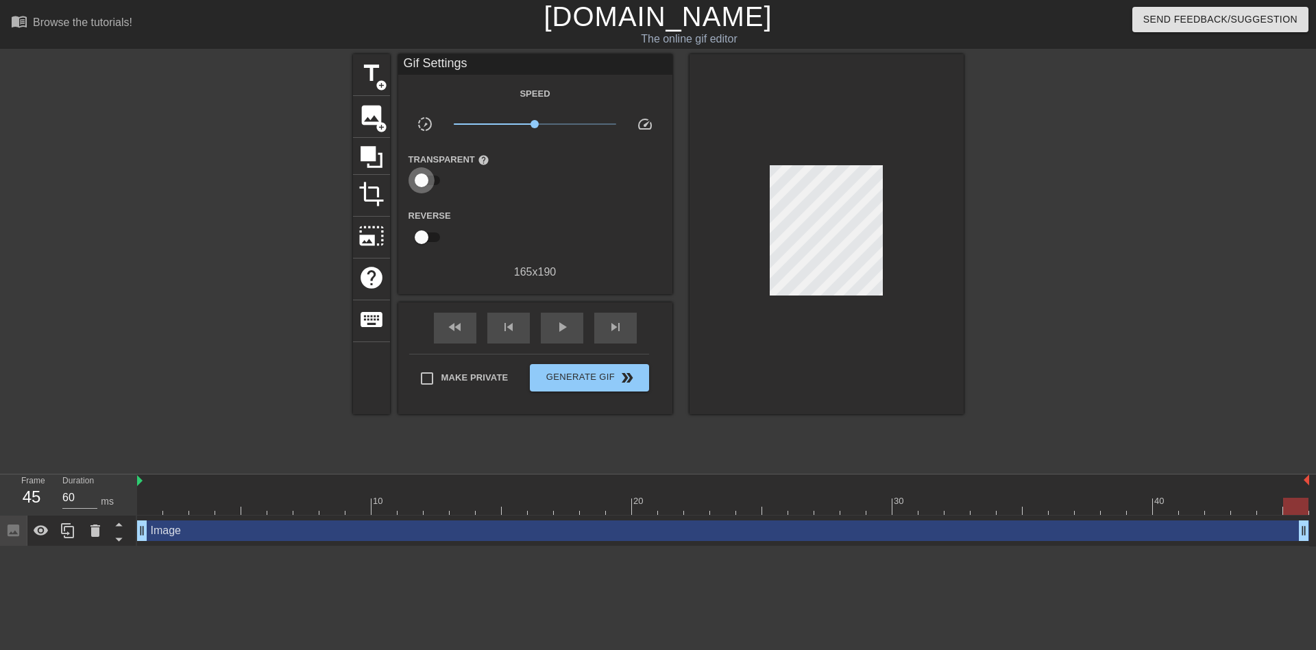
click at [429, 182] on input "checkbox" at bounding box center [421, 180] width 78 height 26
click at [528, 180] on div at bounding box center [535, 180] width 27 height 27
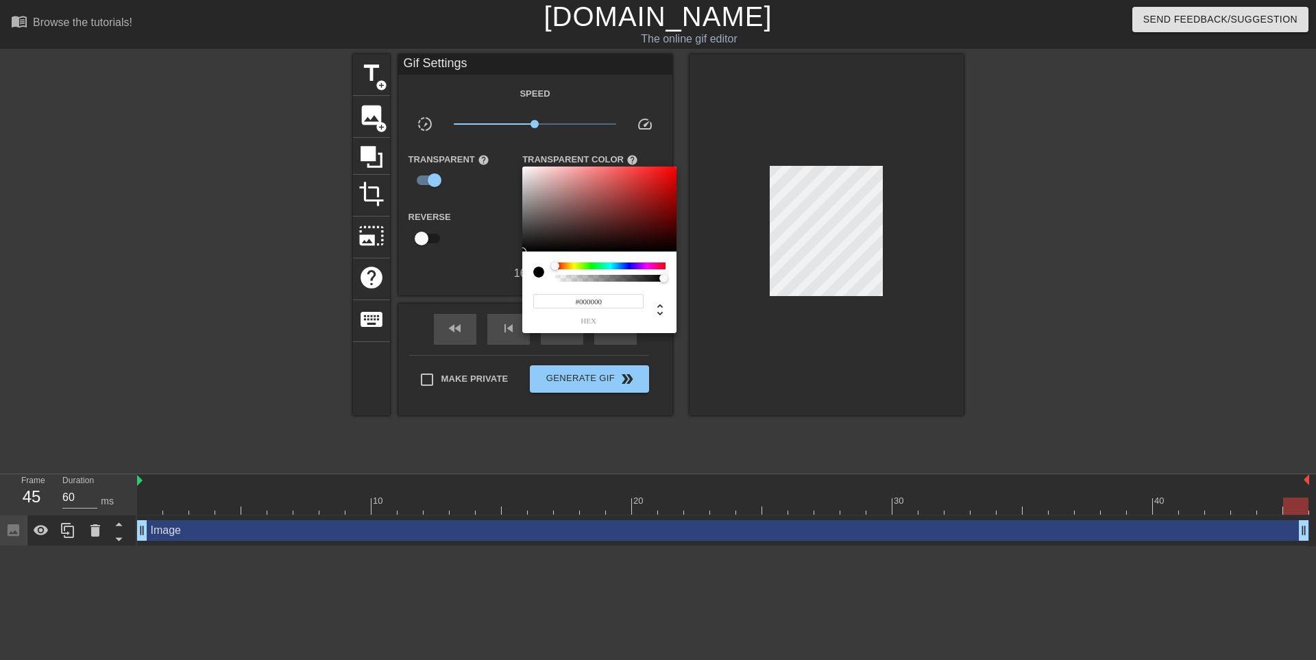
click at [542, 271] on div at bounding box center [538, 272] width 11 height 11
click at [537, 269] on div at bounding box center [538, 272] width 11 height 11
click at [487, 182] on div at bounding box center [658, 330] width 1316 height 660
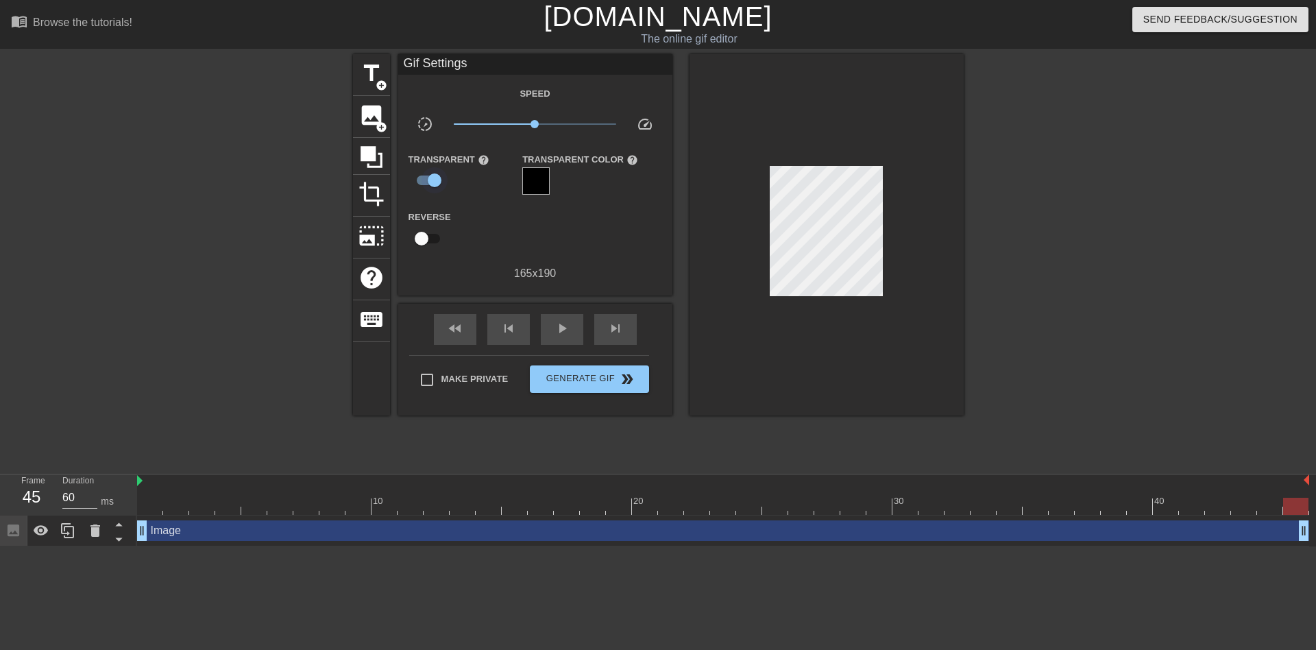
click at [439, 187] on input "checkbox" at bounding box center [434, 180] width 78 height 26
click at [439, 187] on input "checkbox" at bounding box center [421, 180] width 78 height 26
checkbox input "true"
click at [435, 239] on input "checkbox" at bounding box center [421, 238] width 78 height 26
checkbox input "true"
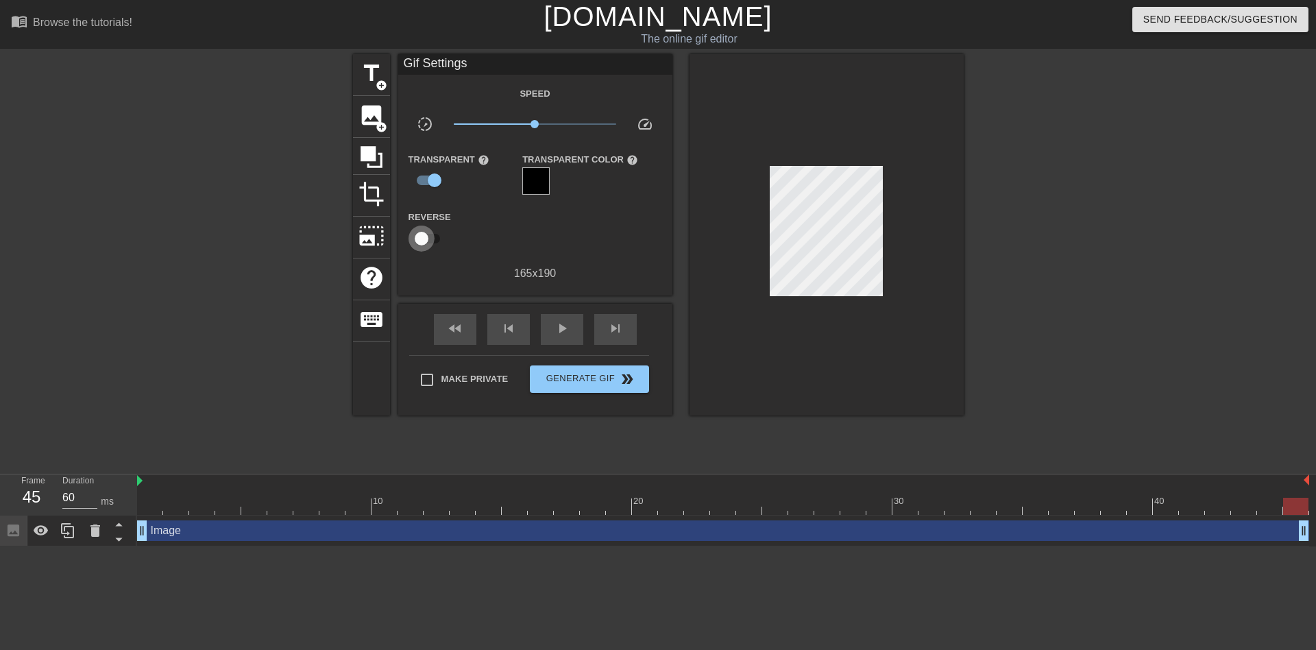
type input "90"
click at [435, 239] on input "checkbox" at bounding box center [434, 238] width 78 height 26
checkbox input "false"
type input "60"
click at [436, 178] on input "checkbox" at bounding box center [434, 180] width 78 height 26
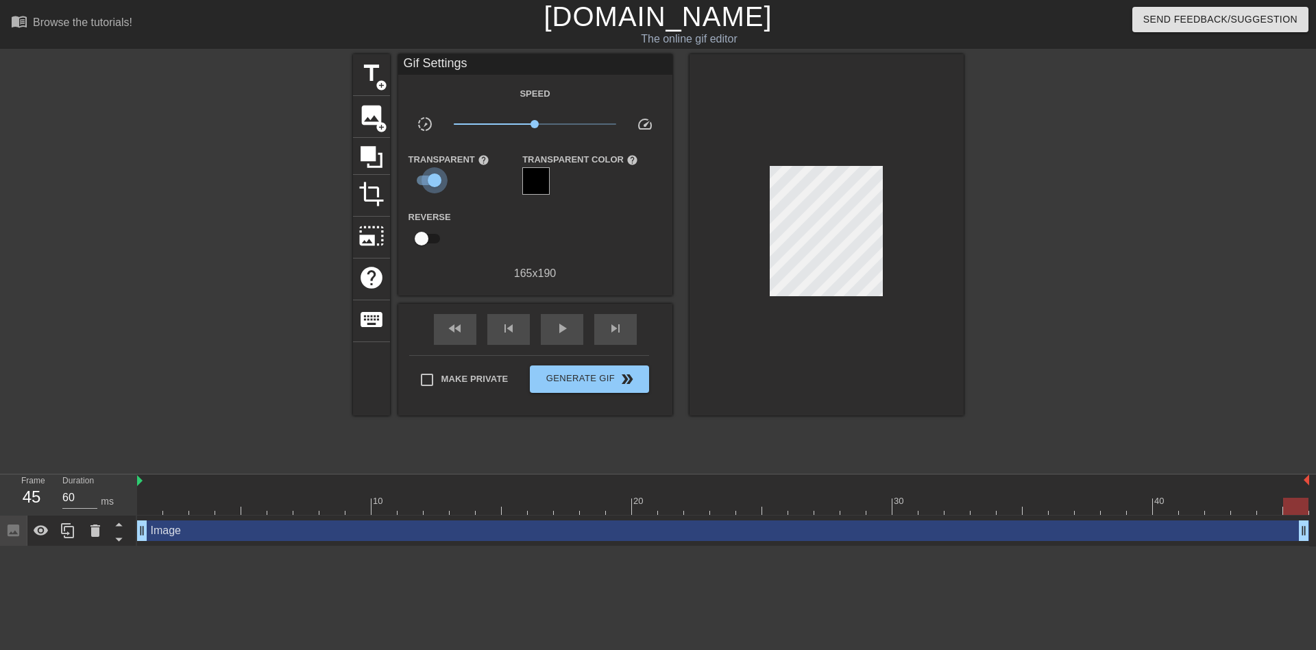
checkbox input "false"
click at [382, 121] on span "add_circle" at bounding box center [382, 127] width 12 height 12
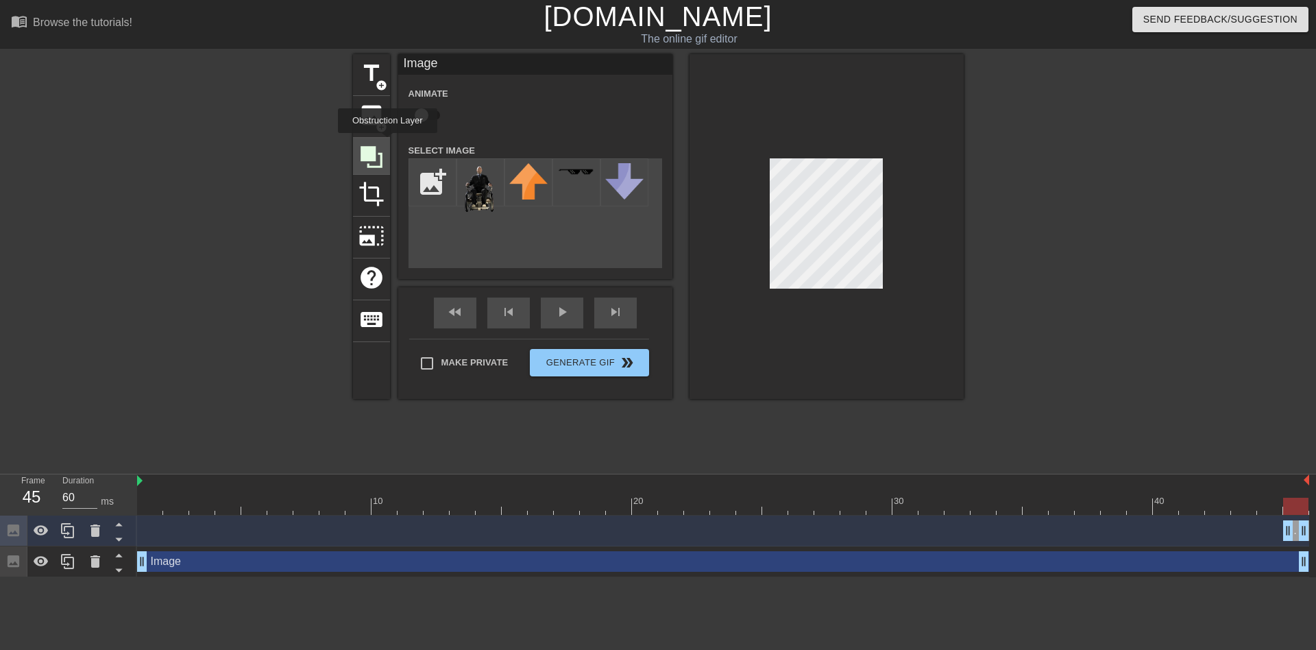
click at [387, 143] on div at bounding box center [371, 156] width 37 height 37
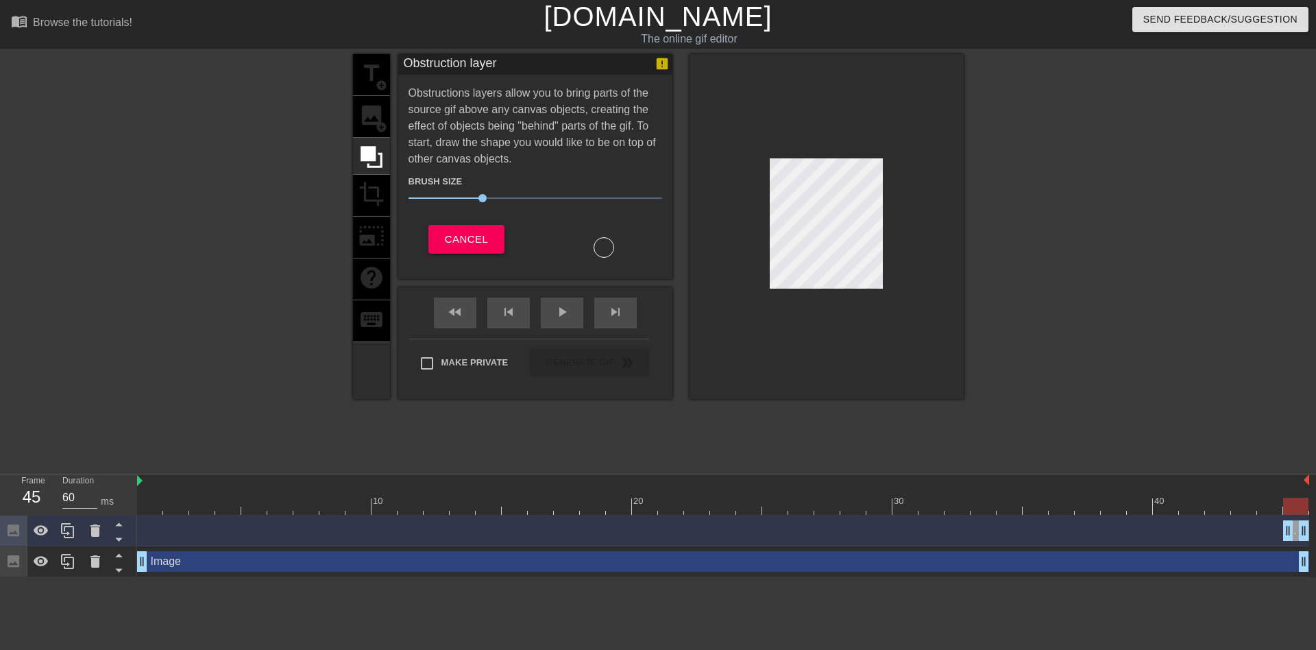
click at [435, 217] on div "Brush Size 30 Cancel" at bounding box center [535, 212] width 254 height 90
click at [440, 228] on button "Cancel" at bounding box center [466, 239] width 76 height 29
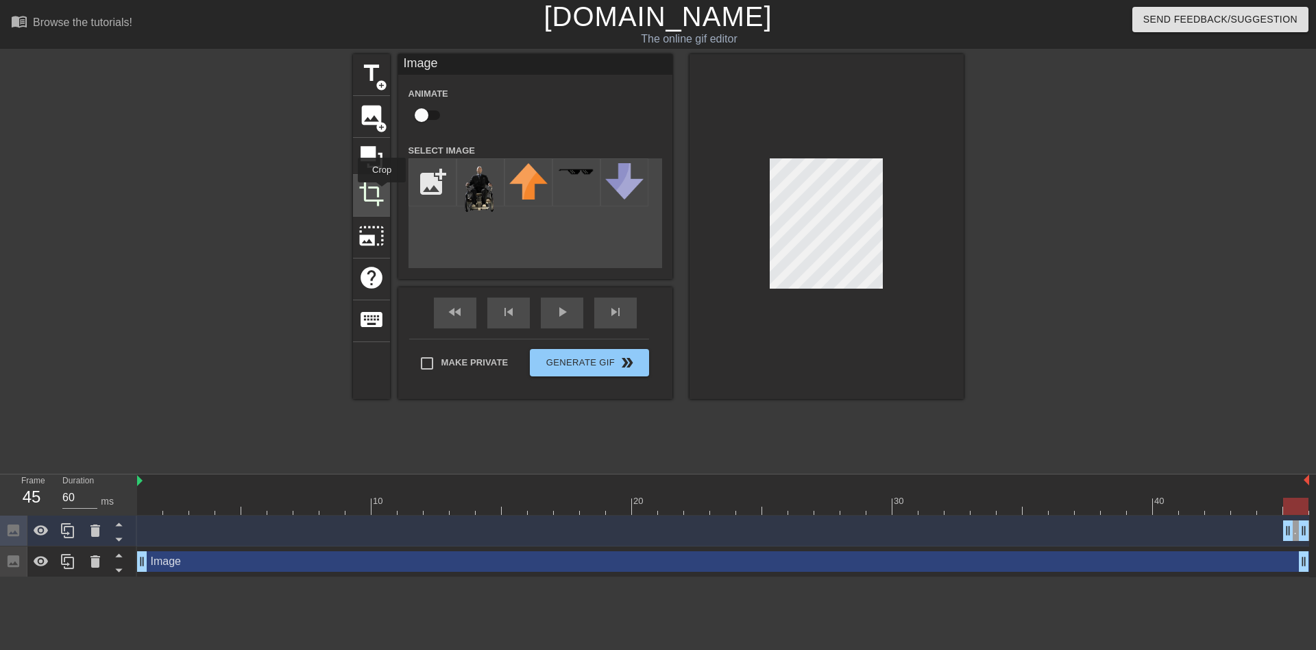
click at [382, 192] on span "crop" at bounding box center [371, 194] width 26 height 26
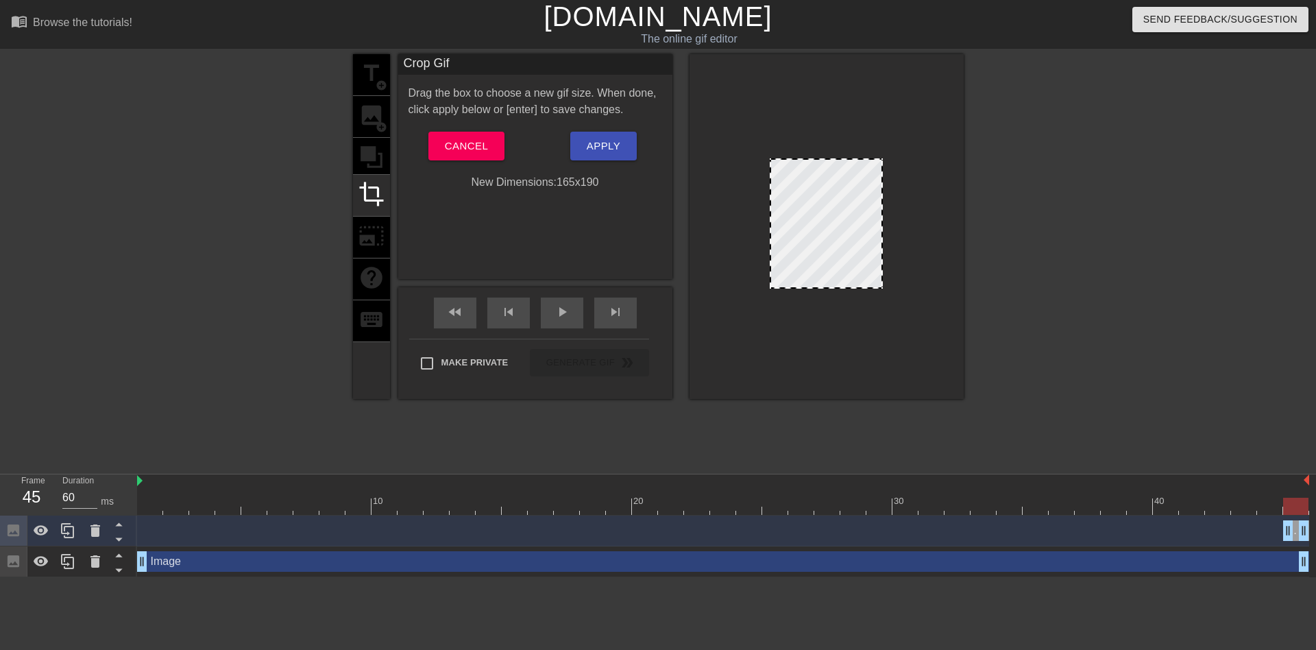
click at [382, 217] on div "title add_circle image add_circle crop photo_size_select_large help keyboard" at bounding box center [371, 226] width 37 height 345
click at [473, 150] on span "Cancel" at bounding box center [466, 146] width 43 height 18
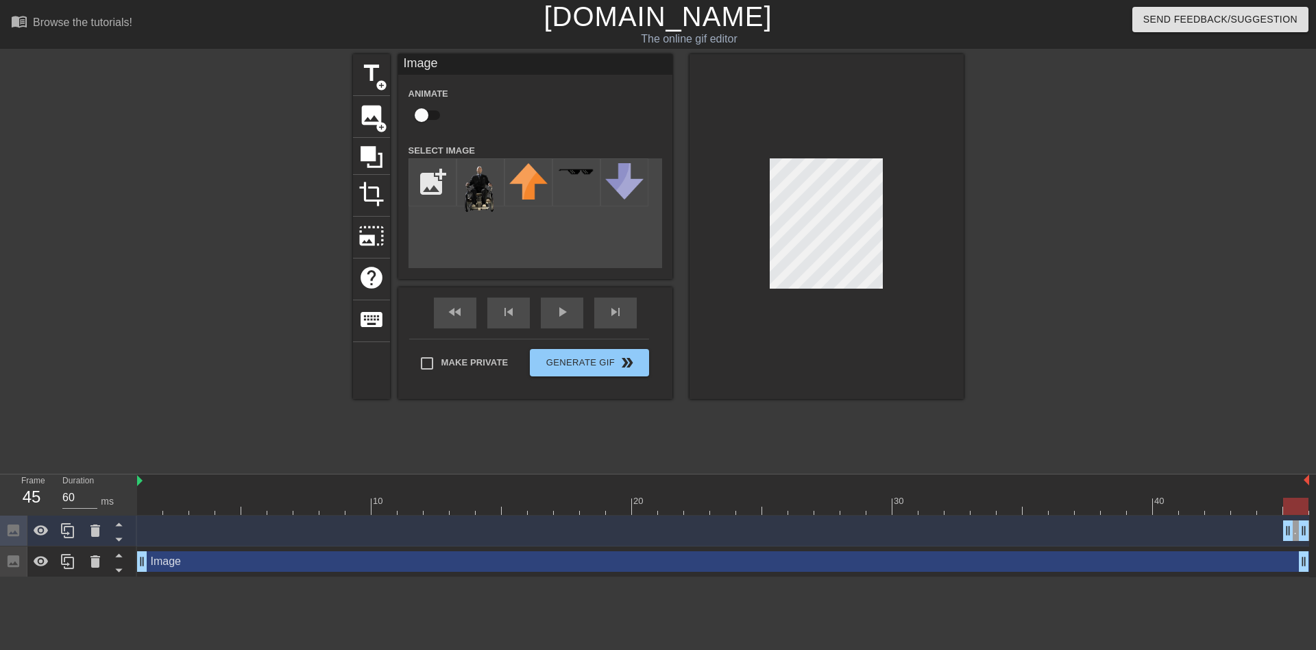
click at [398, 224] on div "Image Animate Select Image add_photo_alternate" at bounding box center [535, 161] width 274 height 214
click at [381, 231] on span "photo_size_select_large" at bounding box center [371, 236] width 26 height 26
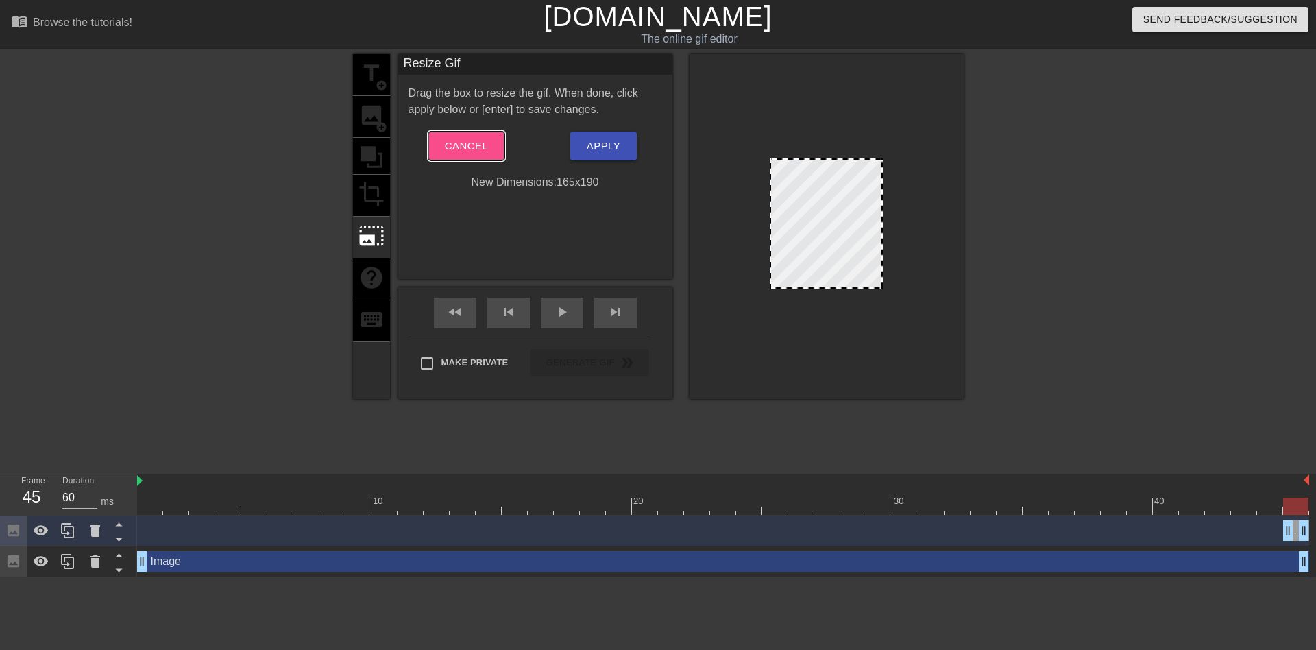
click at [469, 149] on span "Cancel" at bounding box center [466, 146] width 43 height 18
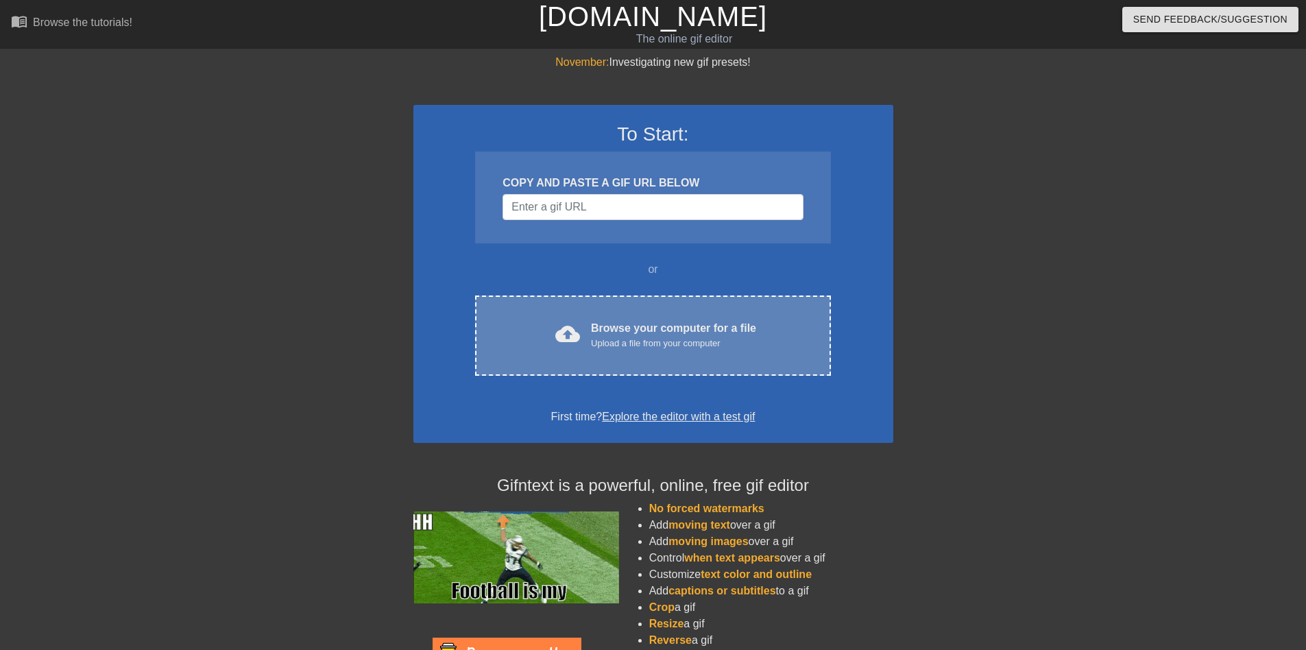
click at [668, 297] on div "cloud_upload Browse your computer for a file Upload a file from your computer C…" at bounding box center [652, 335] width 355 height 80
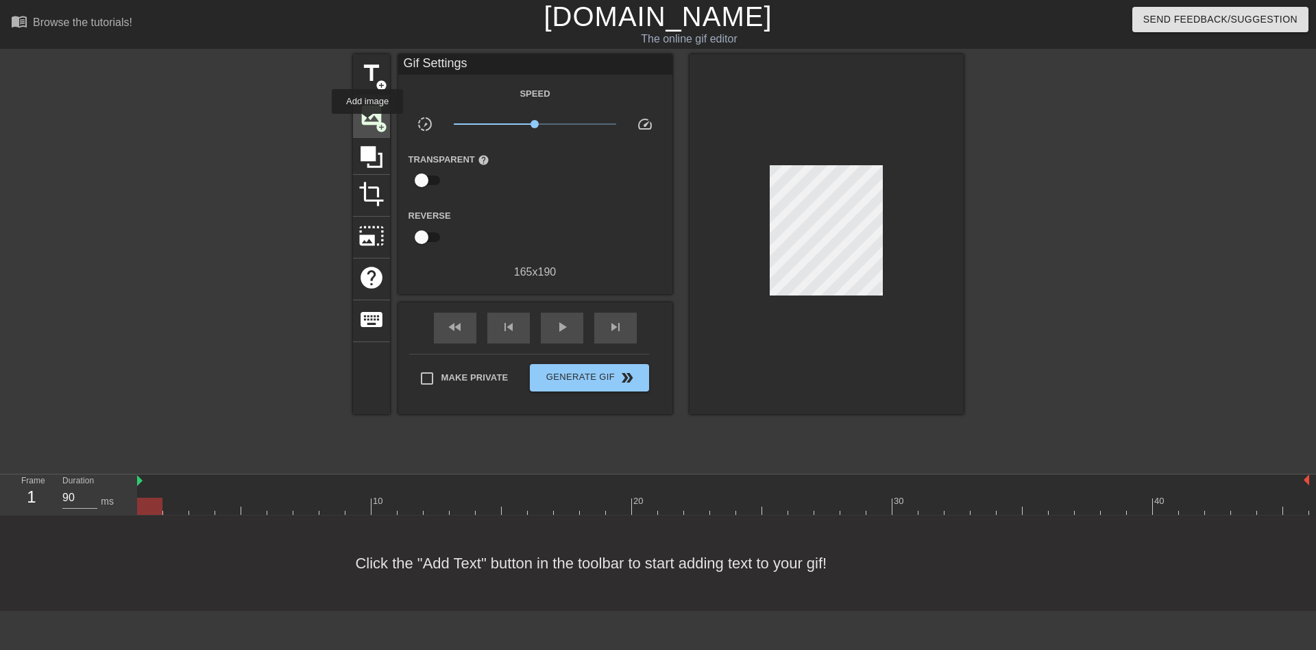
click at [367, 123] on span "image" at bounding box center [371, 115] width 26 height 26
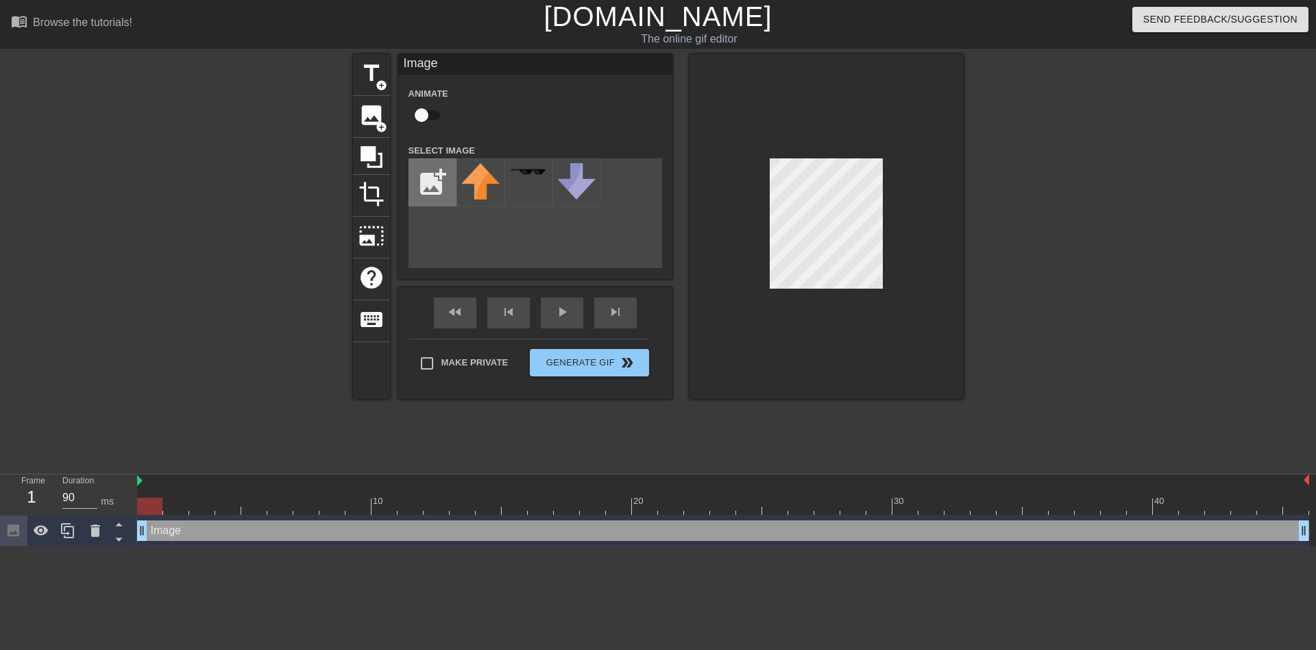
click at [439, 184] on input "file" at bounding box center [432, 182] width 47 height 47
type input "C:\fakepath\test1-removebg-preview.png"
click at [482, 188] on img at bounding box center [480, 188] width 38 height 51
click at [835, 290] on div at bounding box center [826, 226] width 274 height 345
click at [933, 129] on div at bounding box center [826, 226] width 274 height 345
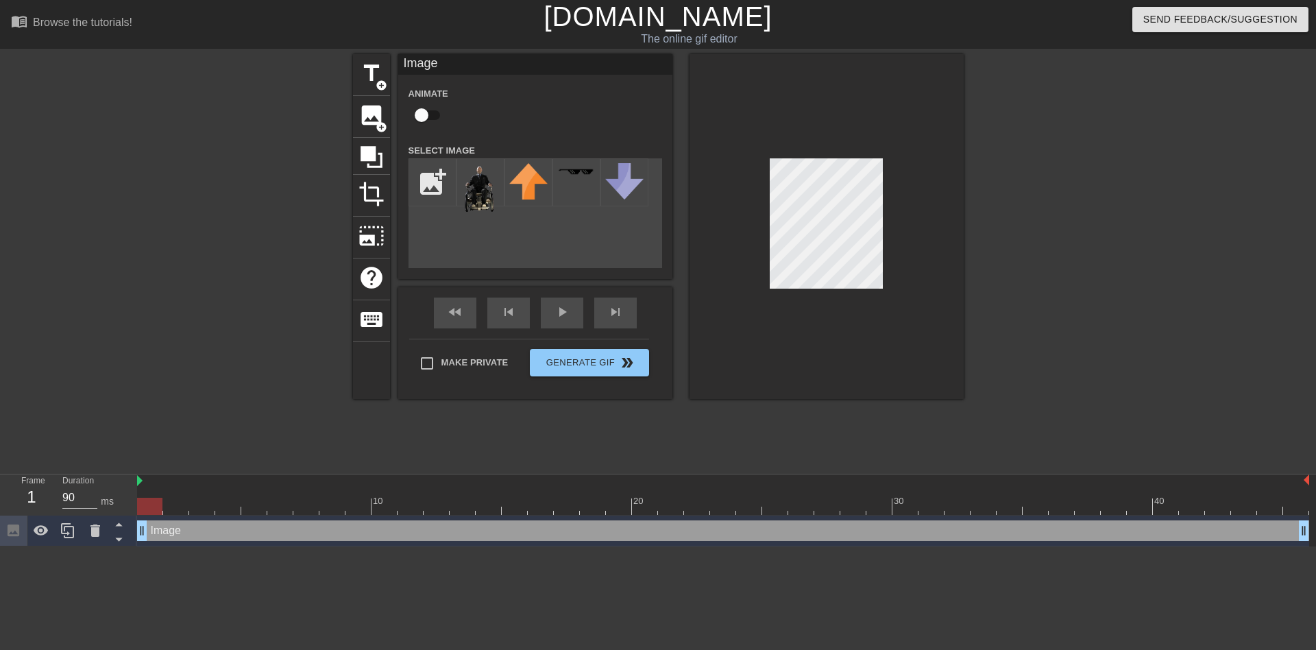
click at [925, 153] on div at bounding box center [826, 226] width 274 height 345
click at [938, 188] on div at bounding box center [826, 226] width 274 height 345
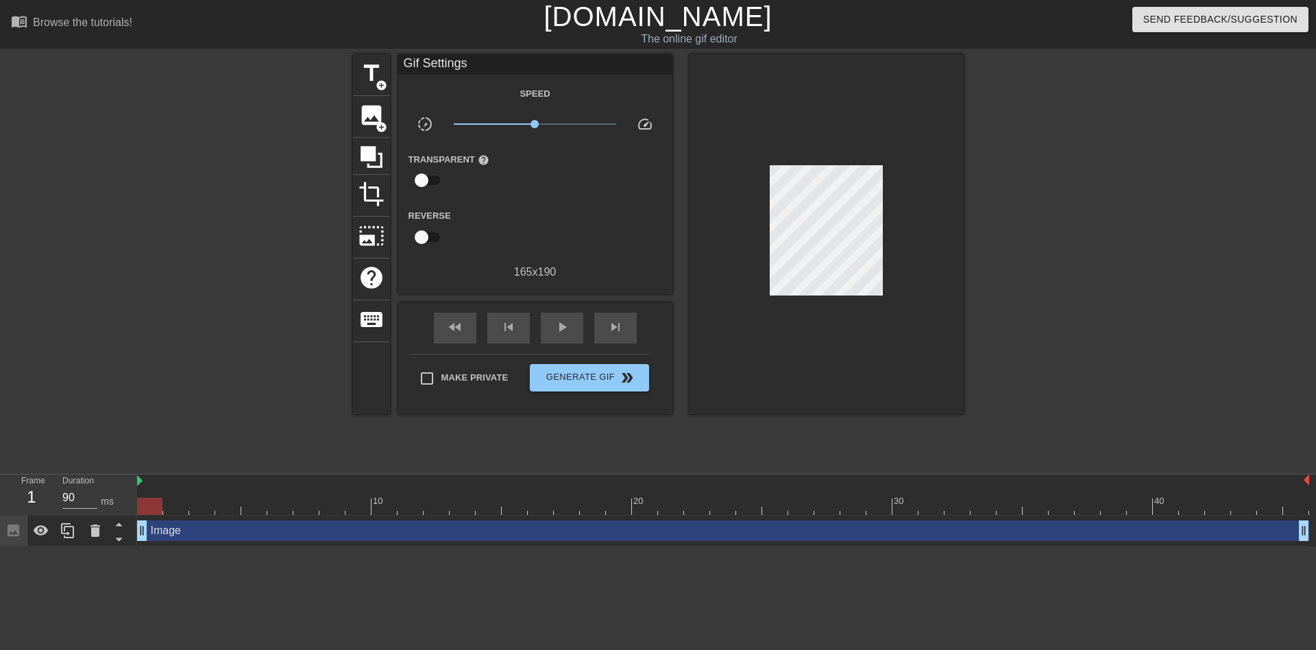
click at [1060, 221] on div at bounding box center [1083, 259] width 206 height 411
click at [563, 324] on span "play_arrow" at bounding box center [562, 327] width 16 height 16
click at [541, 129] on span "x1.20" at bounding box center [535, 124] width 162 height 16
click at [547, 133] on div "x1.41" at bounding box center [534, 126] width 183 height 21
drag, startPoint x: 547, startPoint y: 133, endPoint x: 525, endPoint y: 151, distance: 28.7
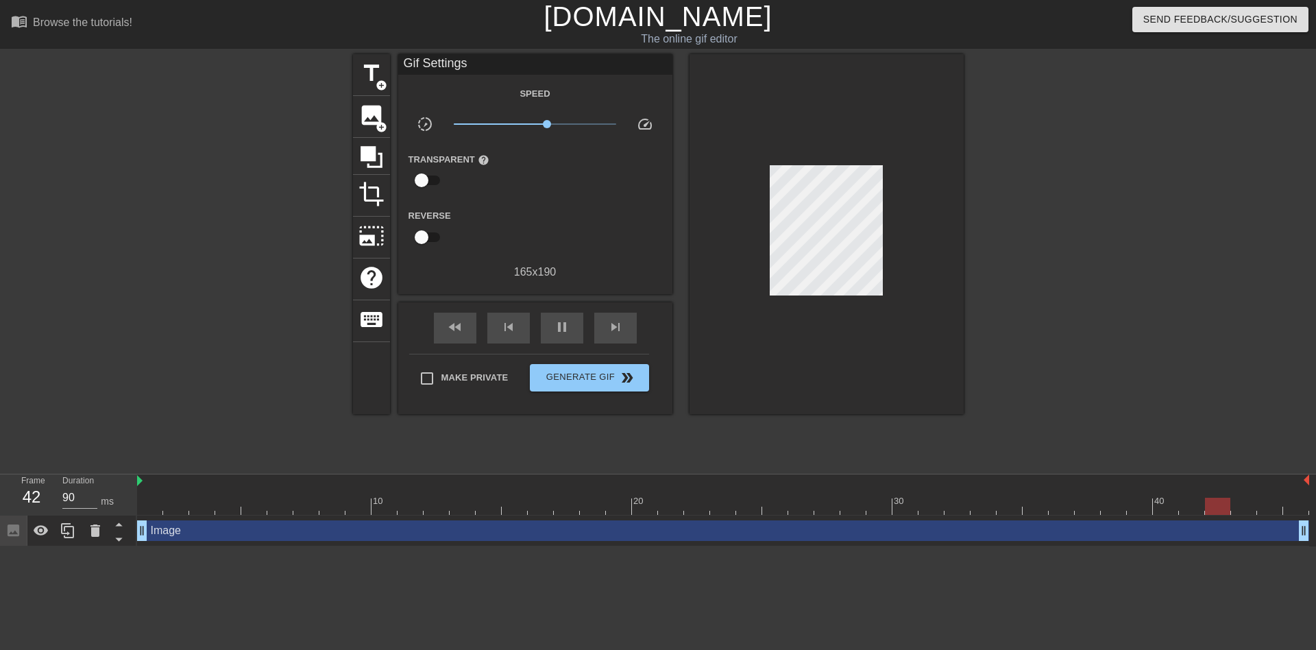
click at [530, 144] on div "Speed slow_motion_video x1.41 speed Transparent help Reverse 165 x 190" at bounding box center [535, 182] width 254 height 195
type input "90"
click at [422, 241] on input "checkbox" at bounding box center [421, 237] width 78 height 26
checkbox input "true"
type input "90"
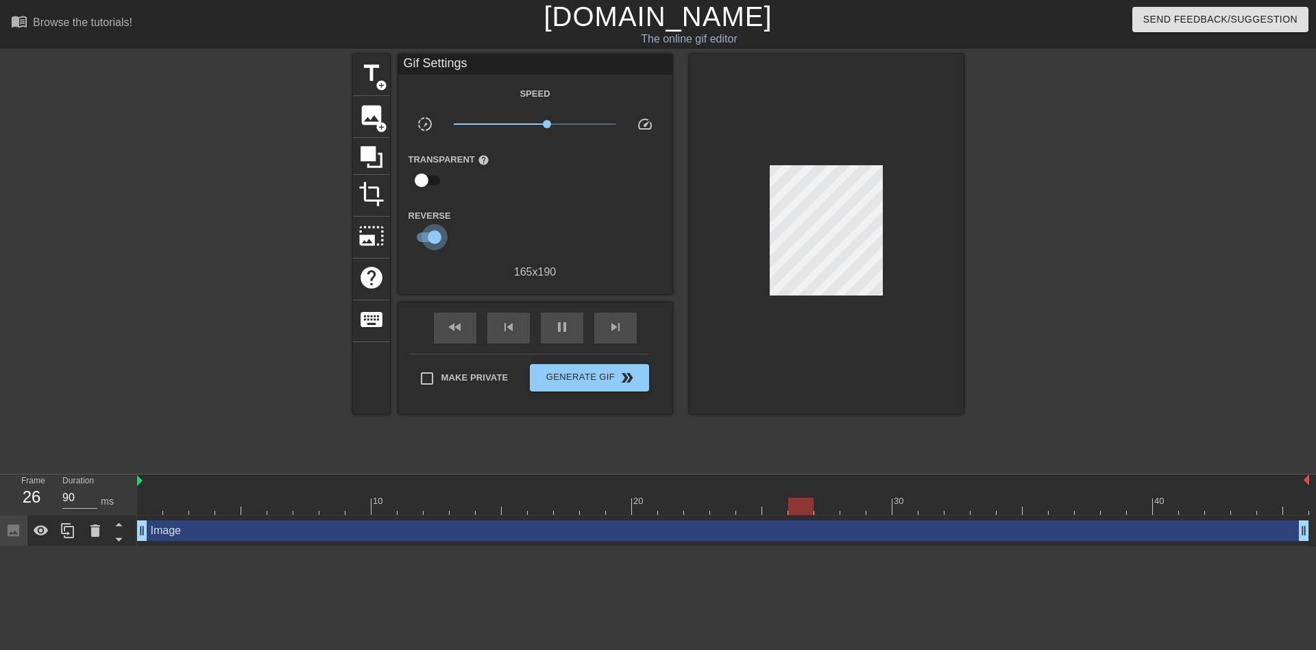
click at [422, 241] on input "checkbox" at bounding box center [434, 237] width 78 height 26
checkbox input "false"
type input "90"
click at [431, 175] on input "checkbox" at bounding box center [421, 180] width 78 height 26
checkbox input "true"
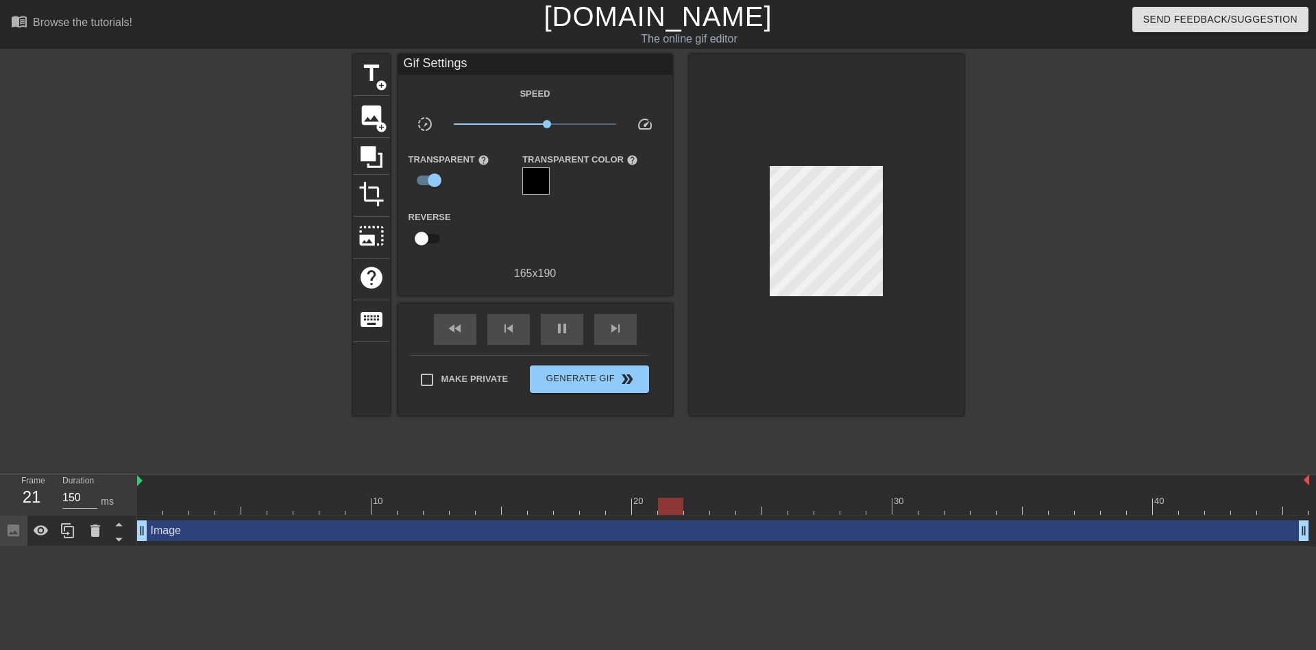
type input "90"
click at [528, 177] on div at bounding box center [535, 180] width 27 height 27
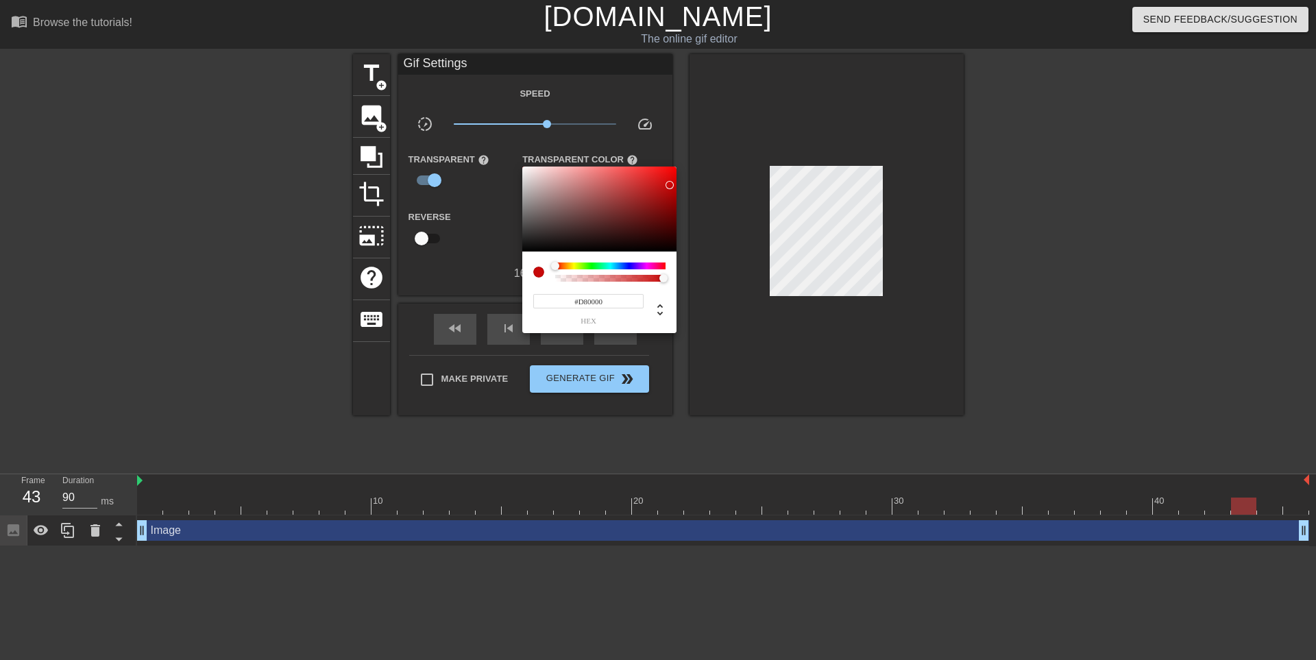
type input "#E40000"
type input "60"
type input "#F30000"
type input "90"
type input "#FF0000"
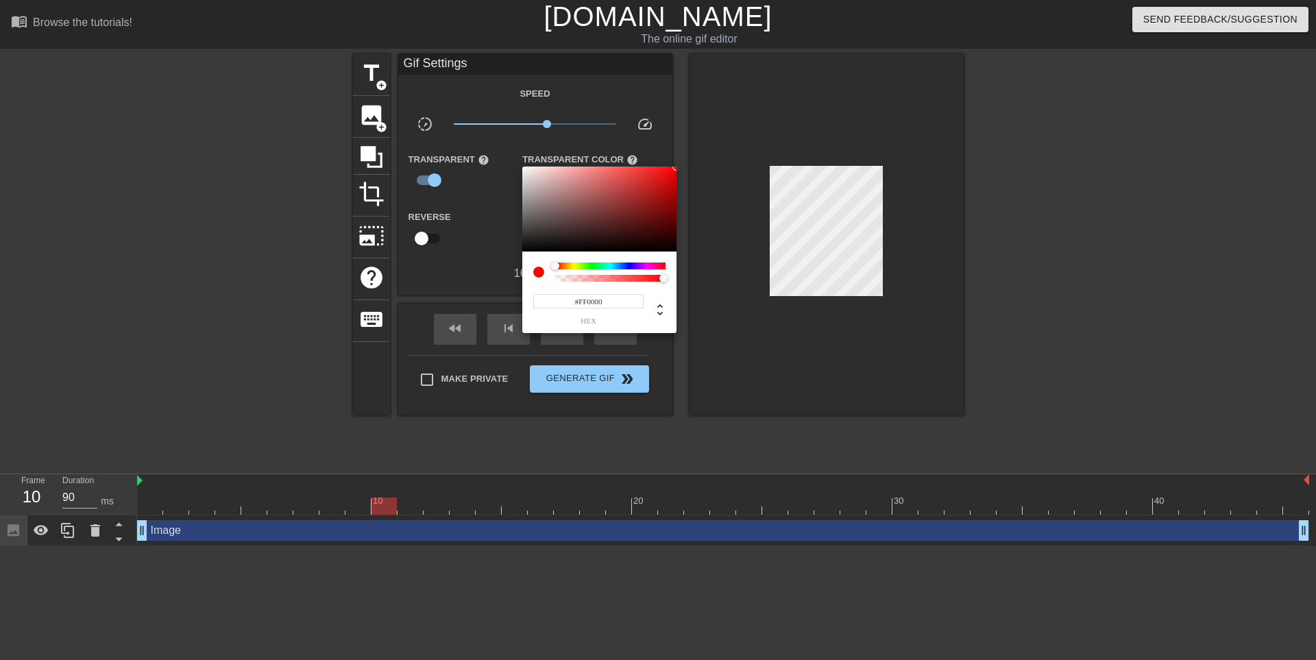
drag, startPoint x: 600, startPoint y: 232, endPoint x: 695, endPoint y: 127, distance: 140.7
click at [695, 127] on div "#FF0000 hex" at bounding box center [658, 330] width 1316 height 660
click at [620, 156] on div at bounding box center [658, 330] width 1316 height 660
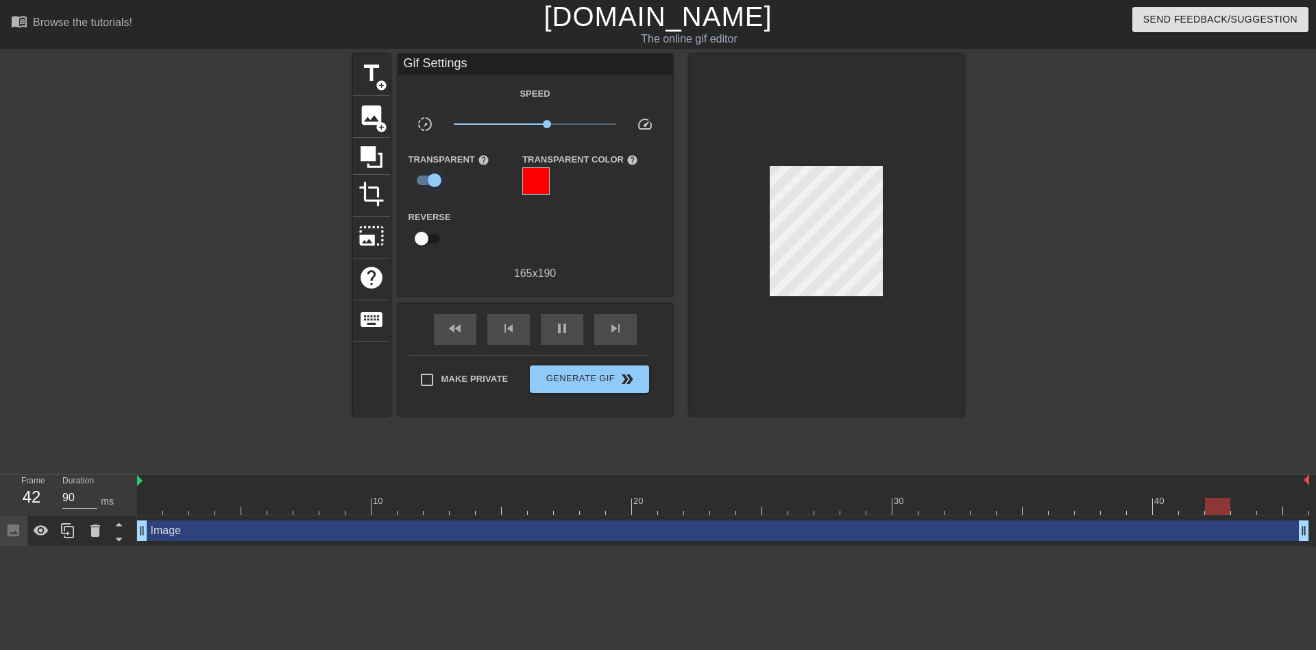
type input "60"
click at [428, 171] on input "checkbox" at bounding box center [434, 180] width 78 height 26
checkbox input "false"
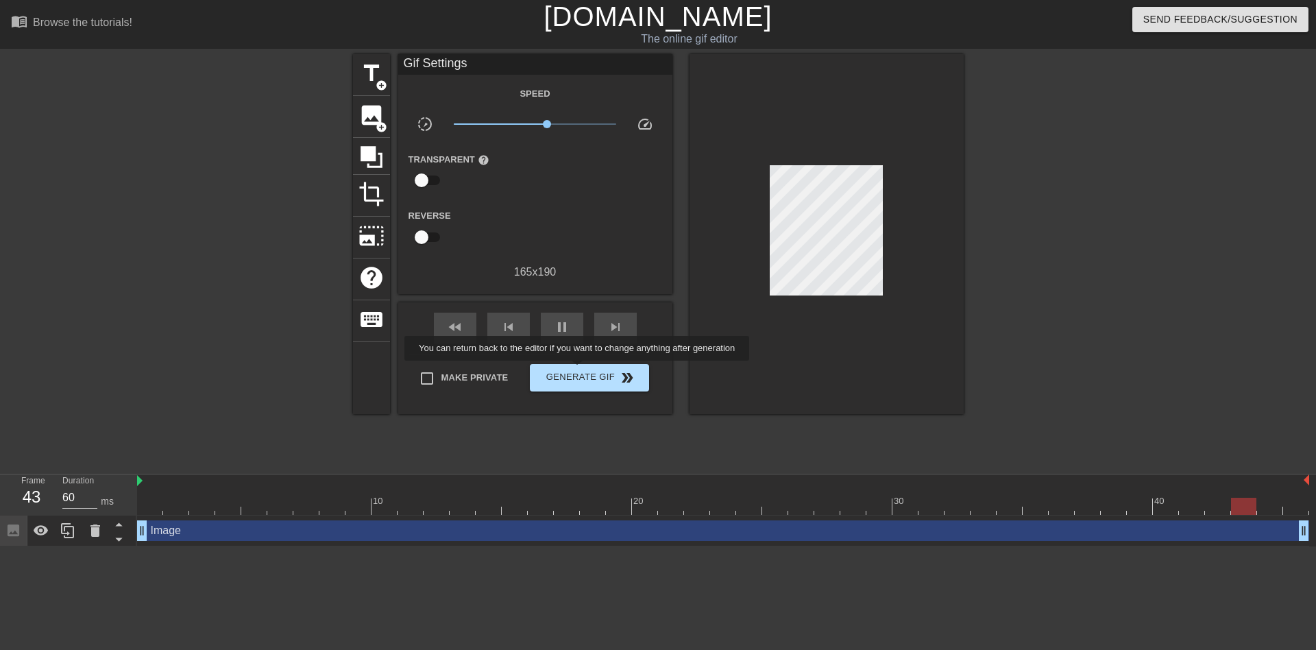
type input "90"
click at [578, 369] on span "Generate Gif double_arrow" at bounding box center [589, 377] width 108 height 16
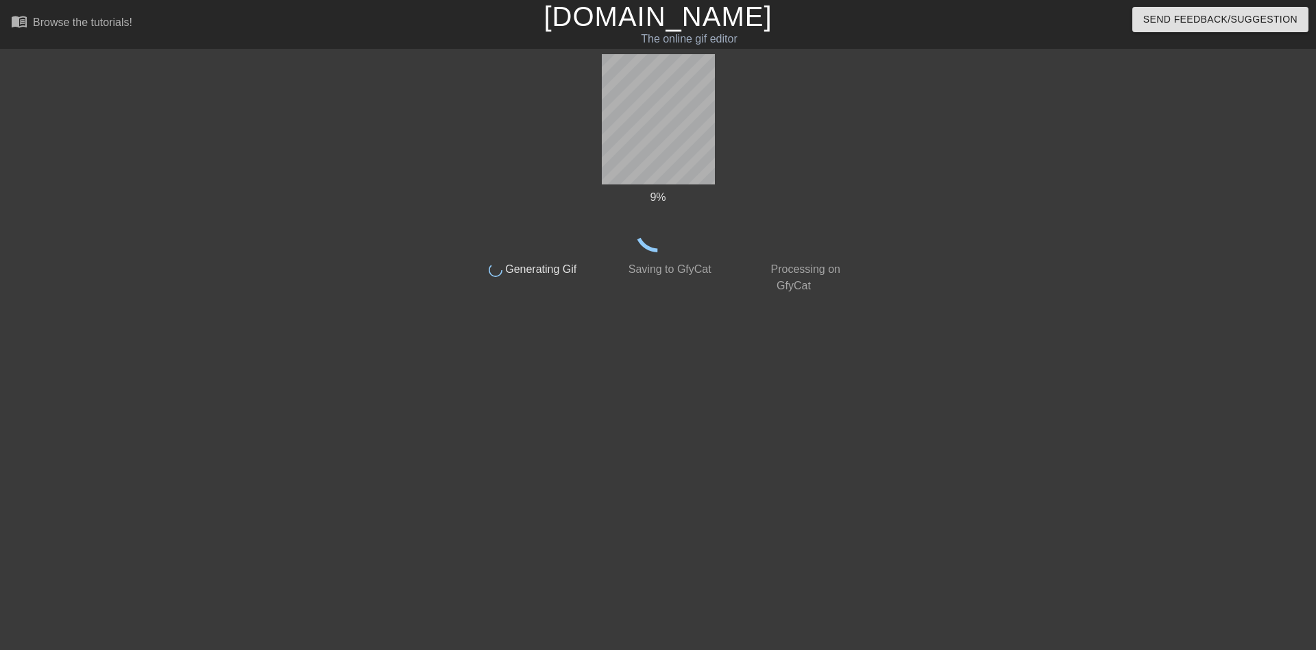
drag, startPoint x: 573, startPoint y: 367, endPoint x: 527, endPoint y: 315, distance: 68.9
click at [527, 315] on div "9 % done Generating Gif done Saving to GfyCat done Processing on GfyCat title a…" at bounding box center [658, 259] width 387 height 411
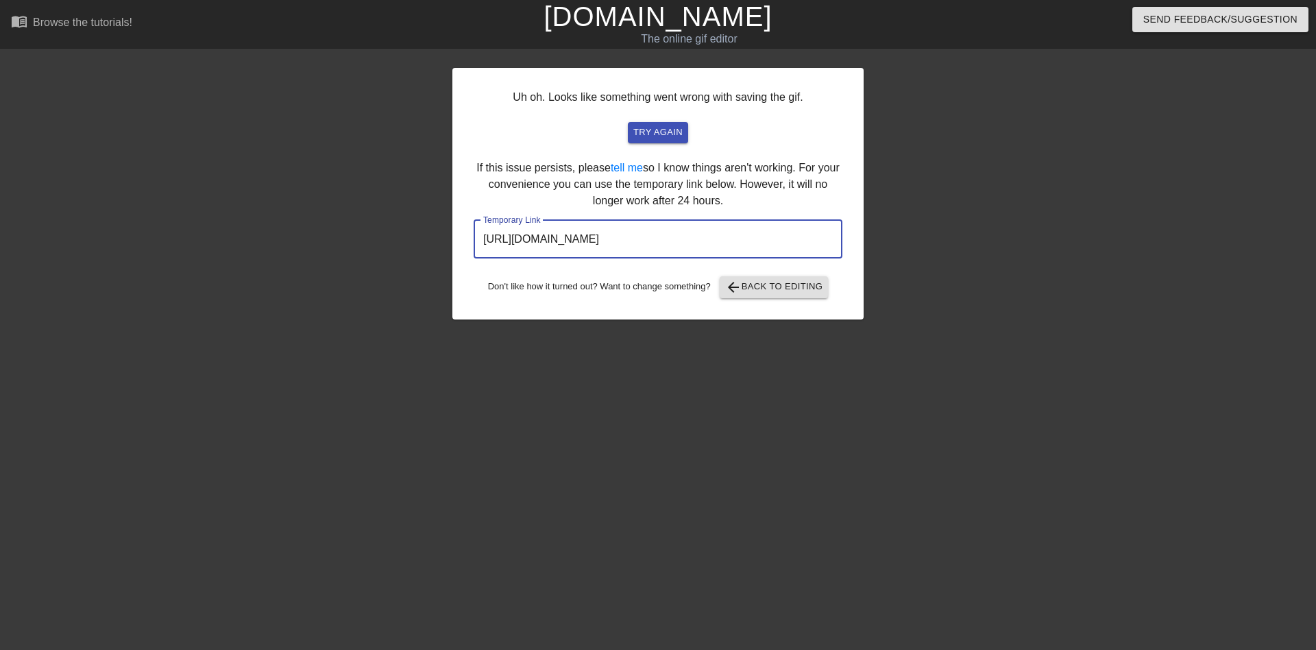
drag, startPoint x: 777, startPoint y: 234, endPoint x: 174, endPoint y: 217, distance: 603.4
click at [176, 217] on div "Uh oh. Looks like something went wrong with saving the gif. try again If this i…" at bounding box center [658, 259] width 1316 height 411
drag, startPoint x: 223, startPoint y: 310, endPoint x: 0, endPoint y: 659, distance: 414.3
drag, startPoint x: 0, startPoint y: 659, endPoint x: 495, endPoint y: 1, distance: 823.8
click at [491, 15] on h1 "[DOMAIN_NAME]" at bounding box center [657, 16] width 425 height 33
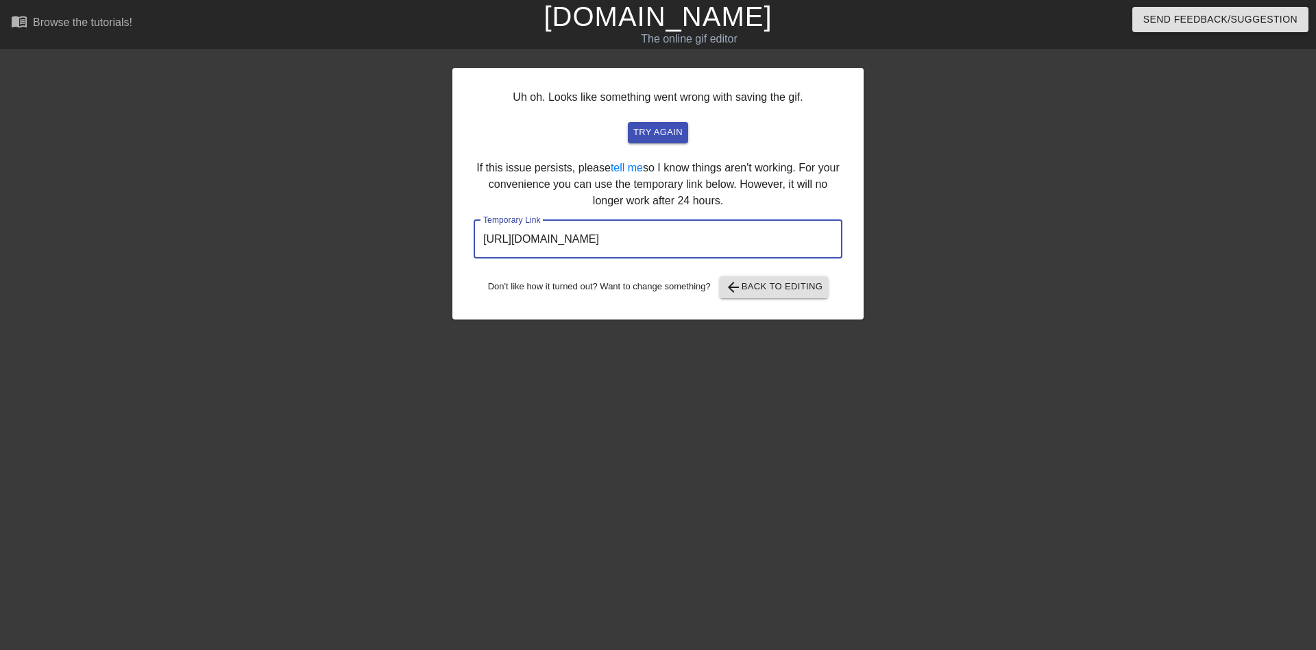
drag, startPoint x: 795, startPoint y: 245, endPoint x: 145, endPoint y: 156, distance: 655.8
click at [153, 167] on div "Uh oh. Looks like something went wrong with saving the gif. try again If this i…" at bounding box center [658, 259] width 1316 height 411
click at [753, 278] on button "arrow_back Back to Editing" at bounding box center [774, 287] width 109 height 22
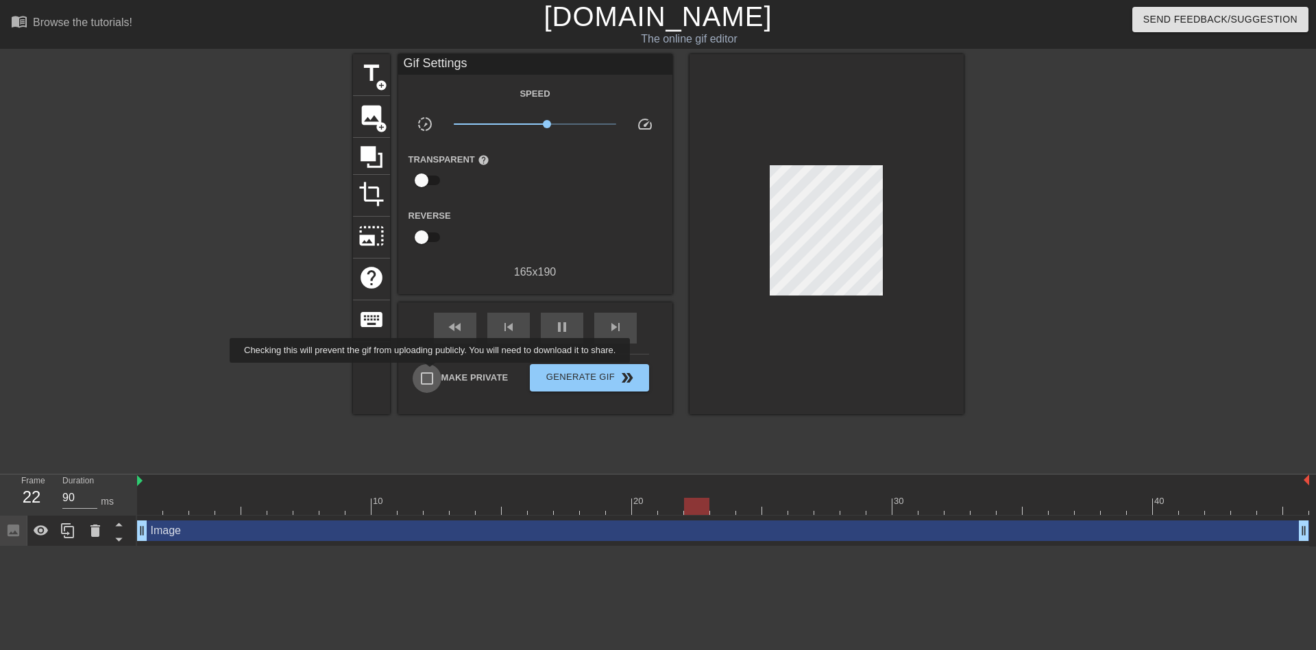
type input "150"
click at [432, 372] on input "Make Private" at bounding box center [427, 378] width 29 height 29
checkbox input "true"
type input "90"
click at [432, 372] on input "Make Private" at bounding box center [427, 378] width 29 height 29
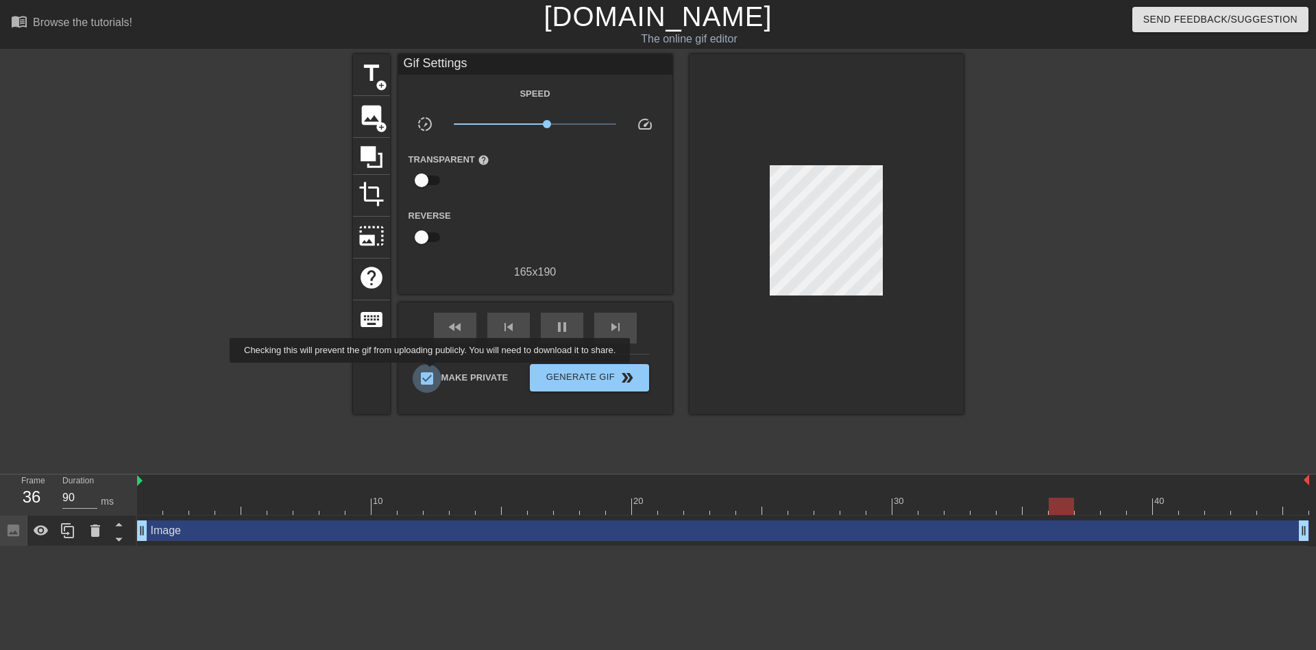
checkbox input "false"
type input "90"
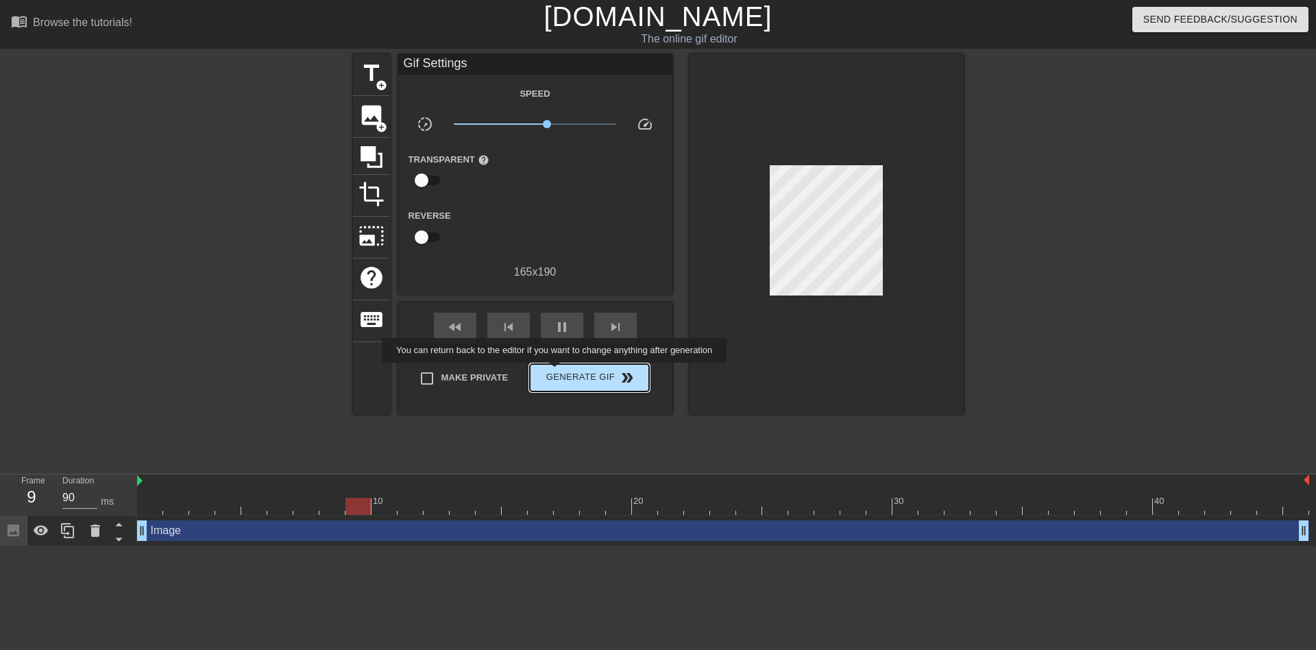
click at [563, 384] on span "Generate Gif double_arrow" at bounding box center [589, 377] width 108 height 16
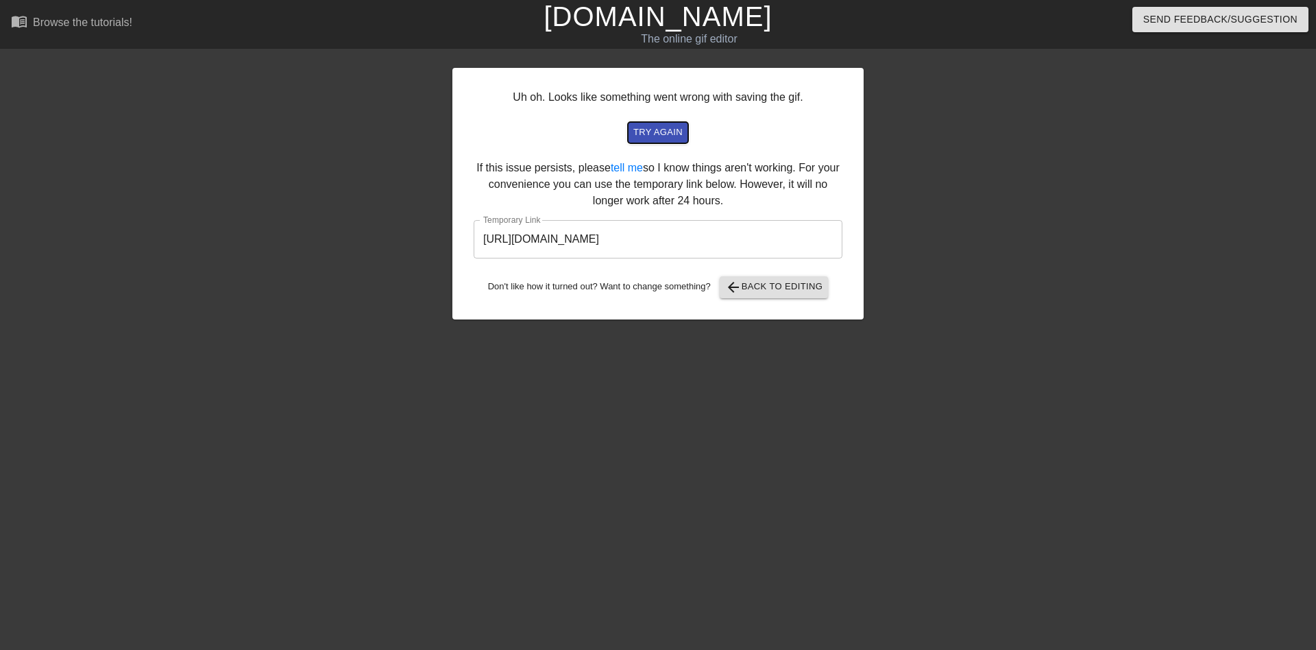
click at [634, 130] on span "try again" at bounding box center [657, 133] width 49 height 16
drag, startPoint x: 753, startPoint y: 230, endPoint x: 96, endPoint y: 204, distance: 657.1
click at [93, 210] on div "Uh oh. Looks like something went wrong with saving the gif. try again If this i…" at bounding box center [658, 259] width 1316 height 411
drag, startPoint x: 827, startPoint y: 256, endPoint x: 71, endPoint y: 126, distance: 767.1
click at [0, 150] on div "Uh oh. Looks like something went wrong with saving the gif. try again If this i…" at bounding box center [658, 259] width 1316 height 411
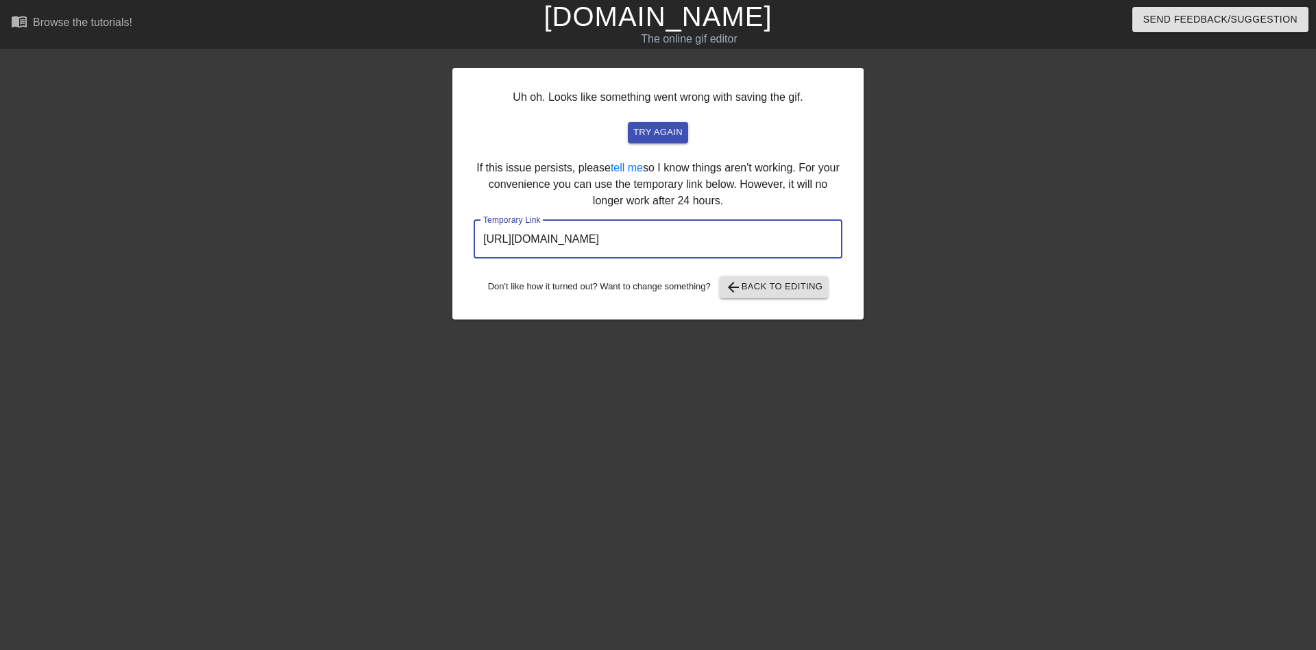
drag, startPoint x: 424, startPoint y: 1, endPoint x: 1042, endPoint y: 226, distance: 658.1
click at [1042, 226] on div at bounding box center [983, 259] width 206 height 411
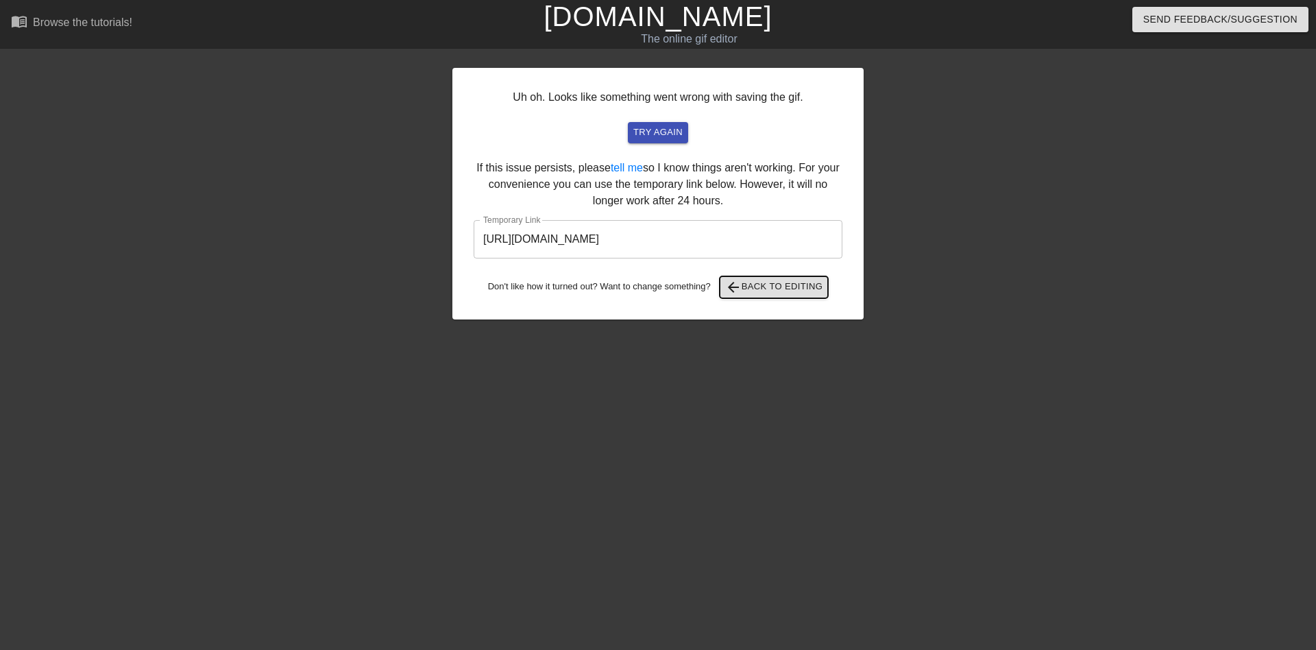
click at [751, 293] on span "arrow_back Back to Editing" at bounding box center [774, 287] width 98 height 16
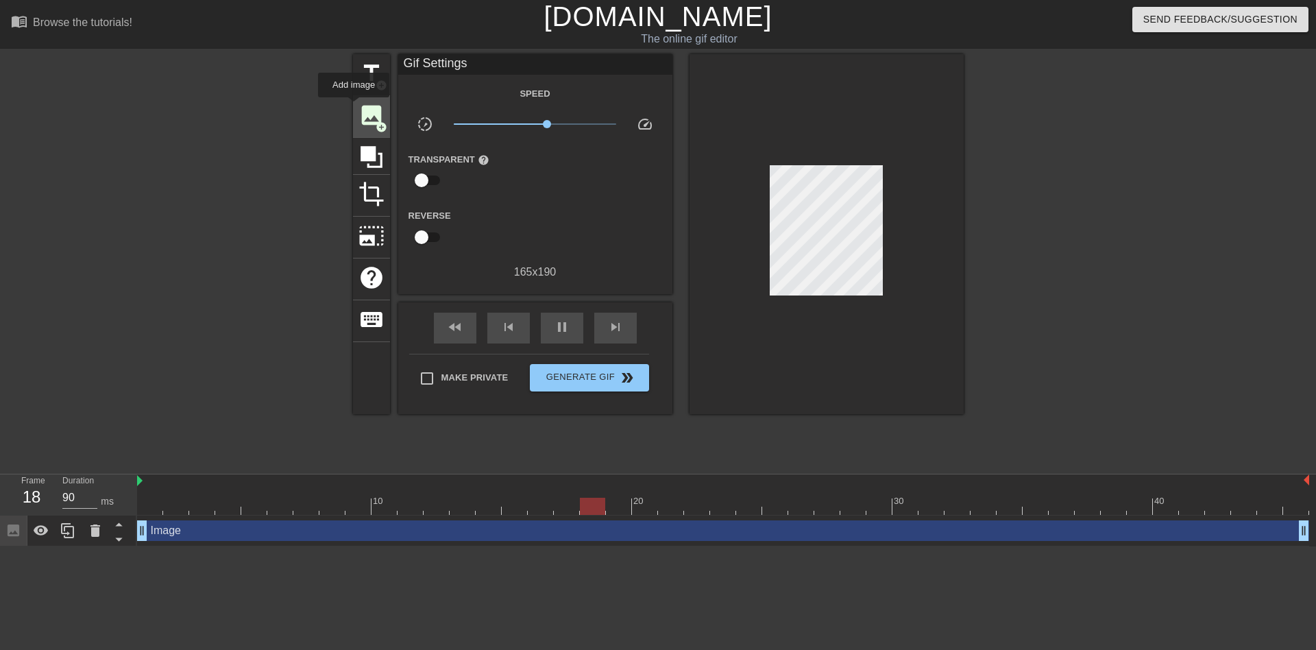
click at [354, 107] on div "image add_circle" at bounding box center [371, 117] width 37 height 42
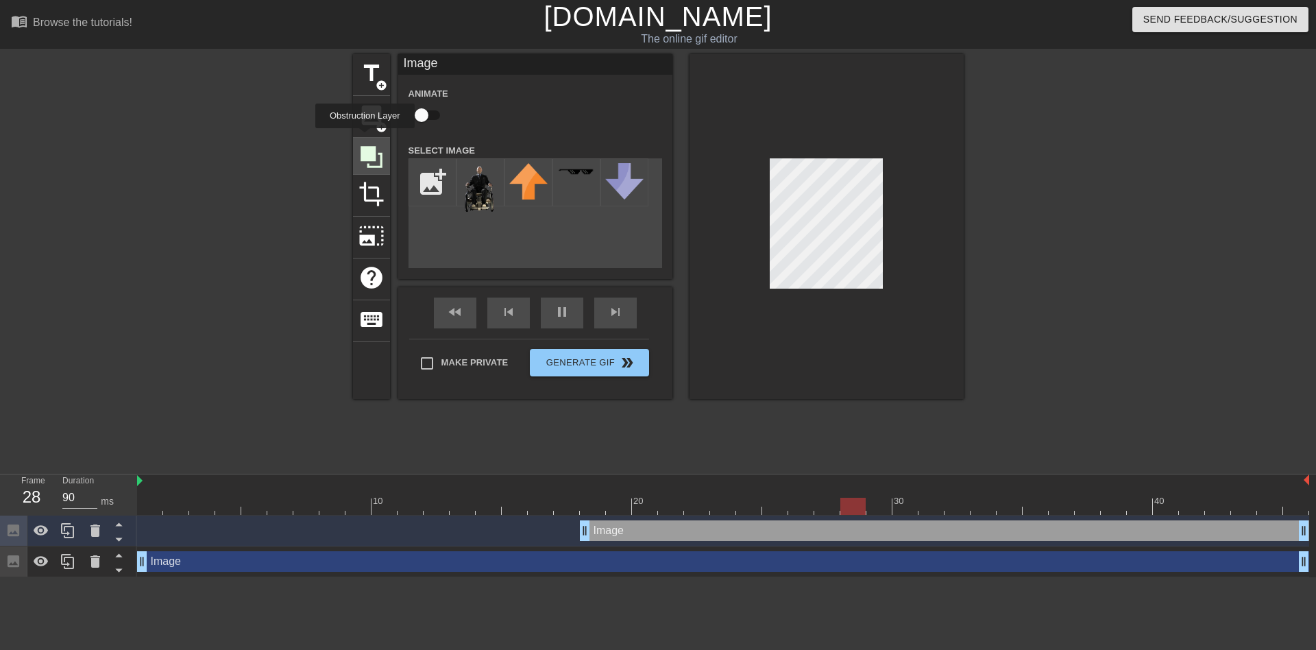
click at [365, 138] on div at bounding box center [371, 156] width 37 height 37
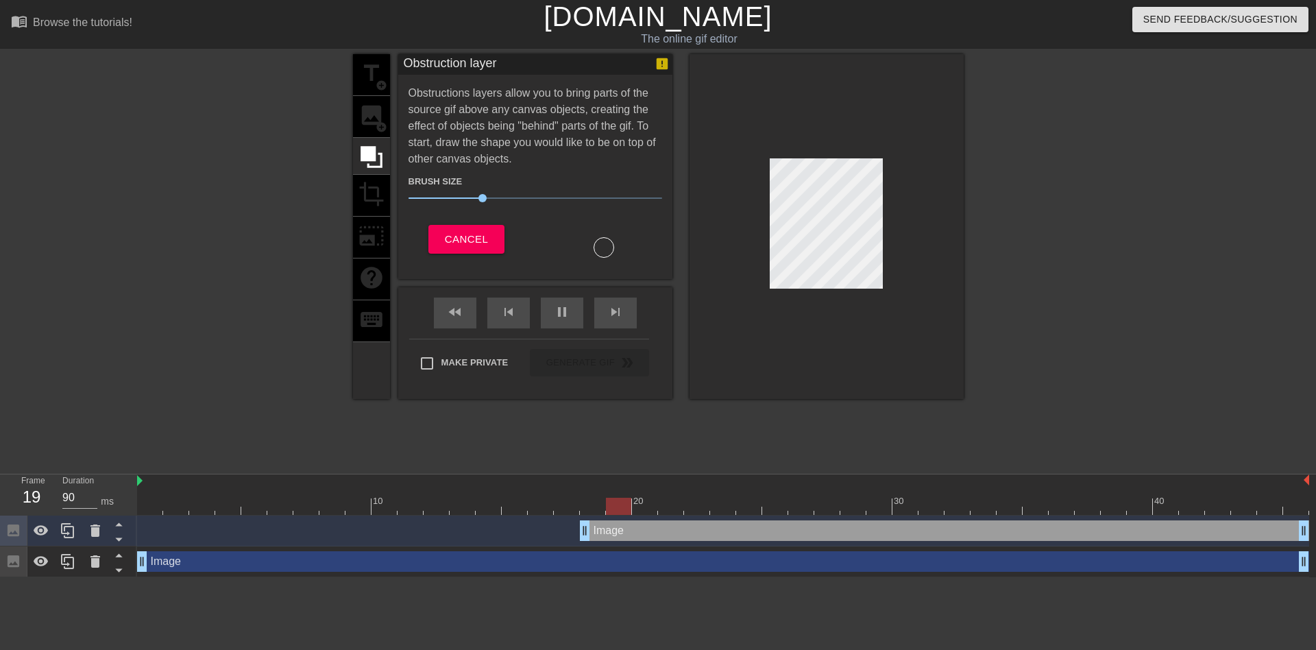
click at [380, 194] on div "title add_circle image add_circle crop photo_size_select_large help keyboard" at bounding box center [371, 226] width 37 height 345
click at [456, 237] on span "Cancel" at bounding box center [466, 239] width 43 height 18
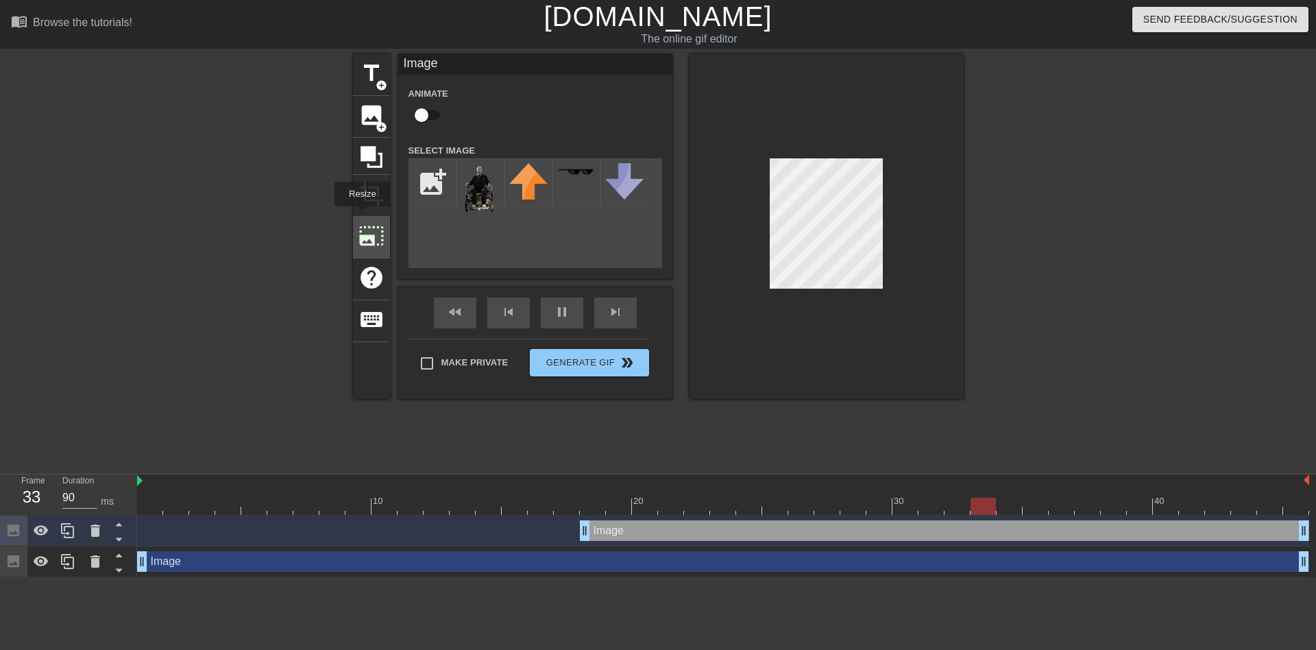
click at [361, 217] on div "photo_size_select_large" at bounding box center [371, 238] width 37 height 42
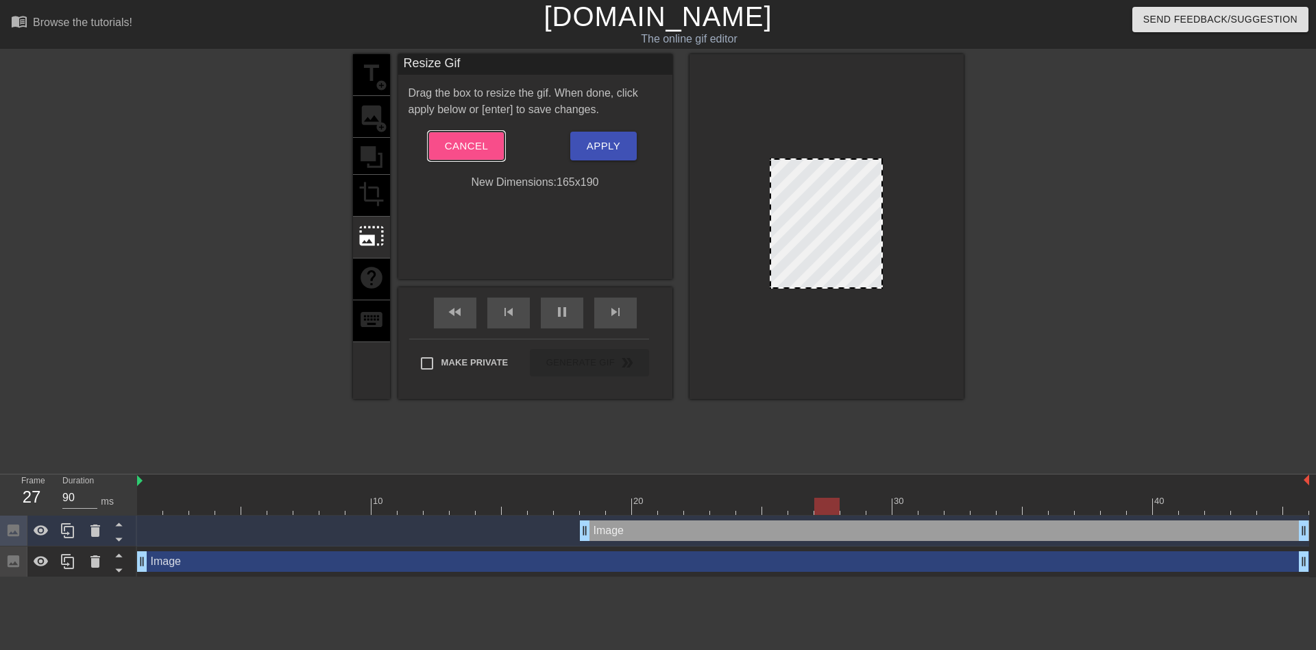
click at [474, 139] on span "Cancel" at bounding box center [466, 146] width 43 height 18
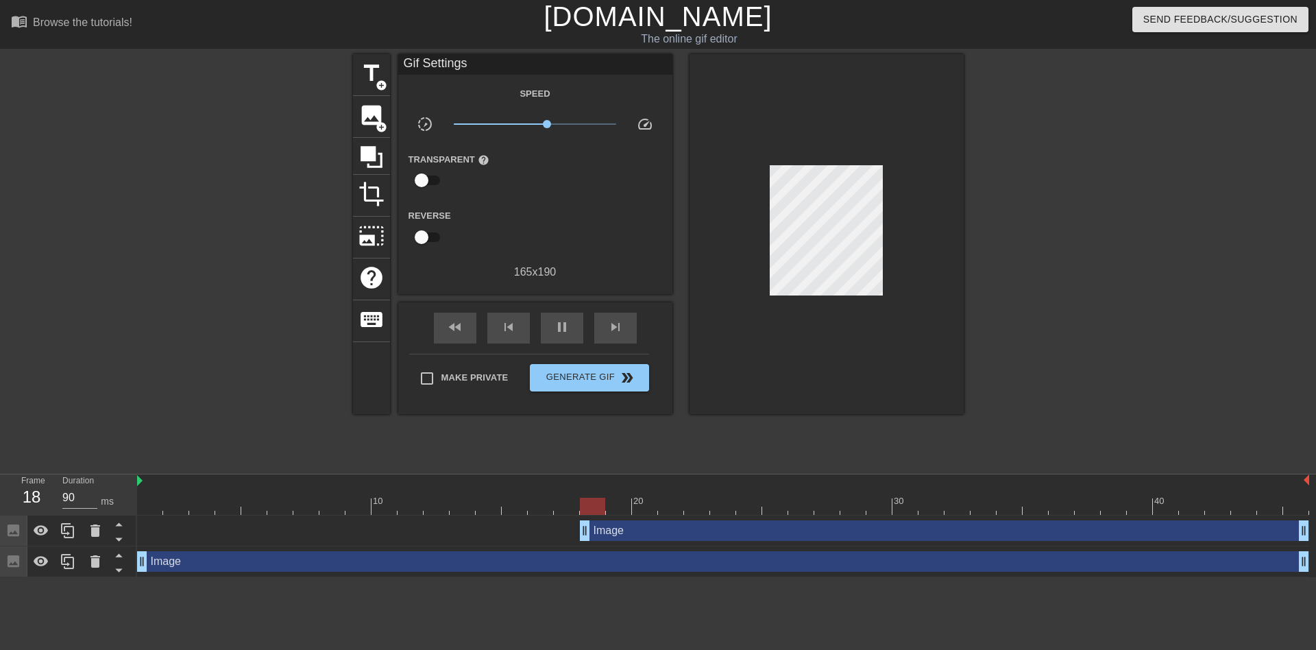
click at [1001, 188] on div at bounding box center [1083, 259] width 206 height 411
click at [629, 532] on div "Image drag_handle drag_handle" at bounding box center [944, 530] width 729 height 21
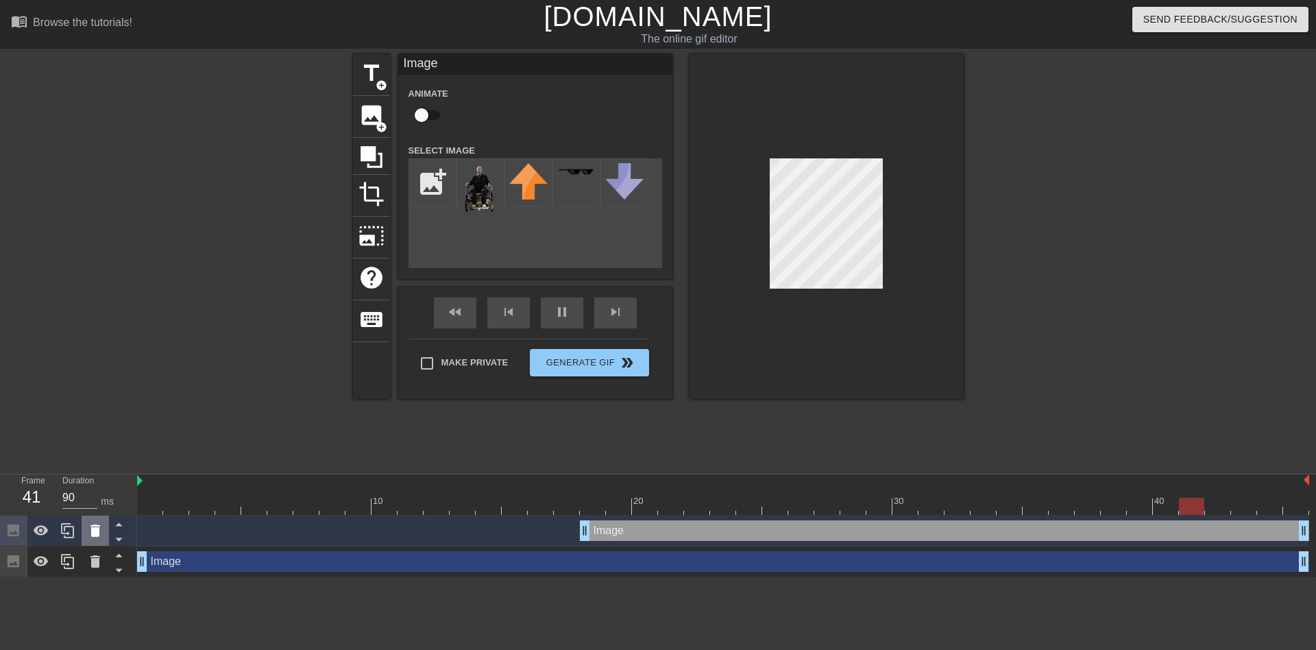
click at [104, 534] on div at bounding box center [95, 530] width 27 height 30
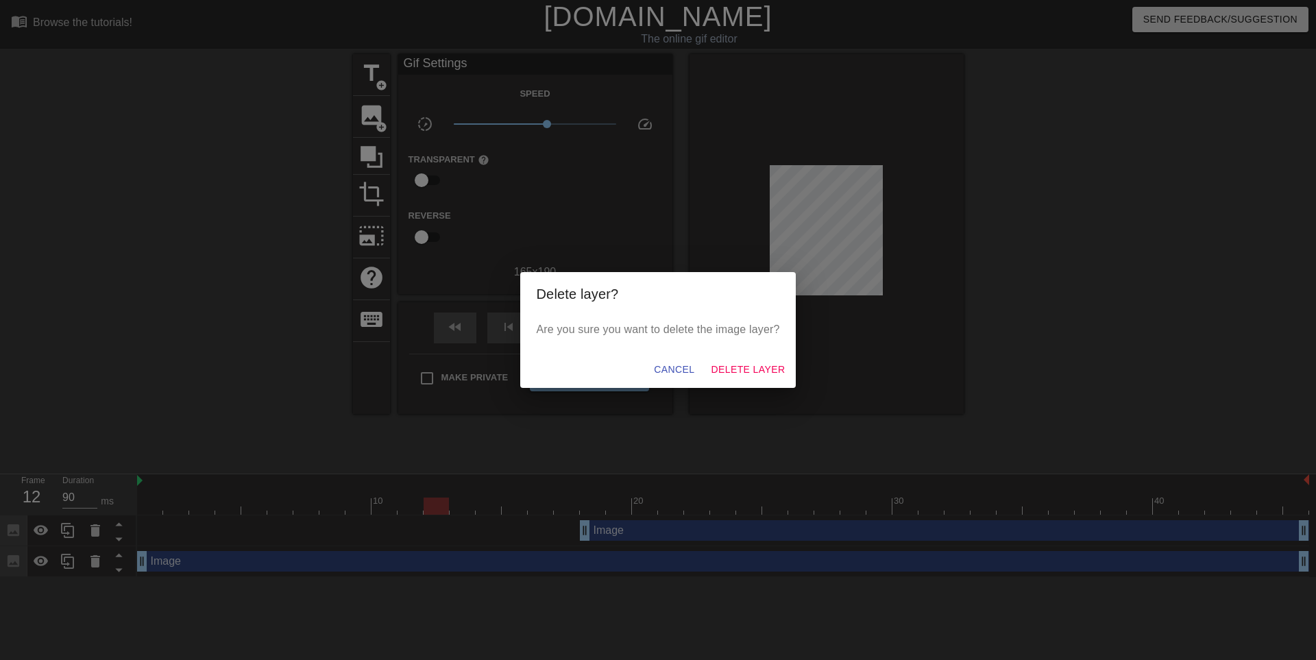
click at [792, 374] on div "Cancel Delete Layer" at bounding box center [658, 370] width 276 height 36
click at [770, 369] on span "Delete Layer" at bounding box center [748, 369] width 74 height 17
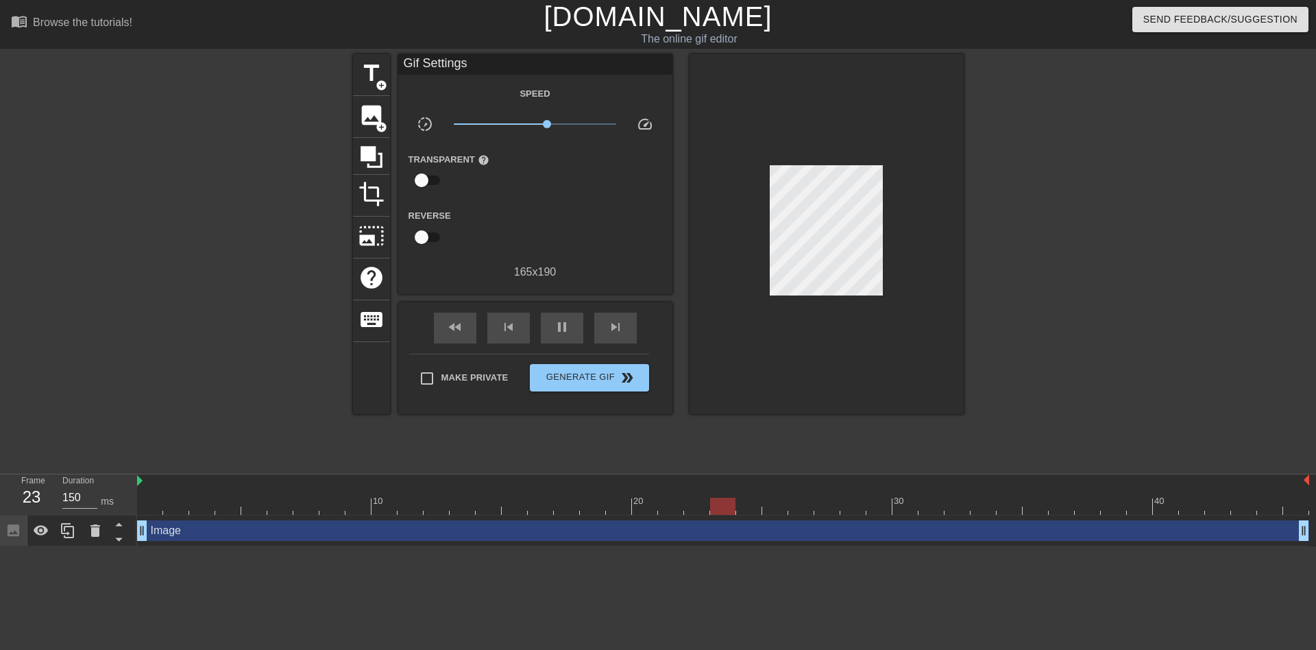
type input "90"
